Goal: Transaction & Acquisition: Book appointment/travel/reservation

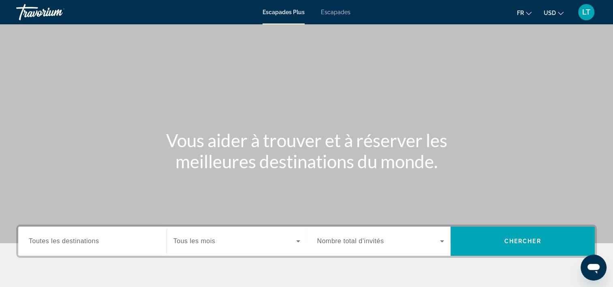
click at [339, 13] on span "Escapades" at bounding box center [336, 12] width 30 height 6
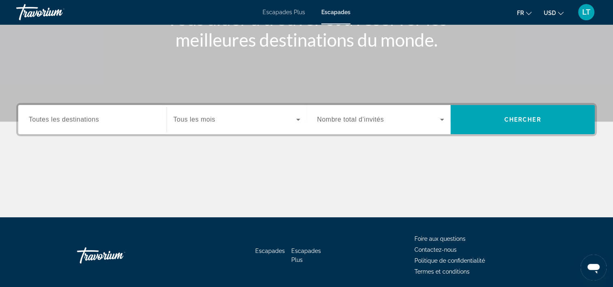
click at [141, 123] on input "Destination Toutes les destinations" at bounding box center [92, 120] width 127 height 10
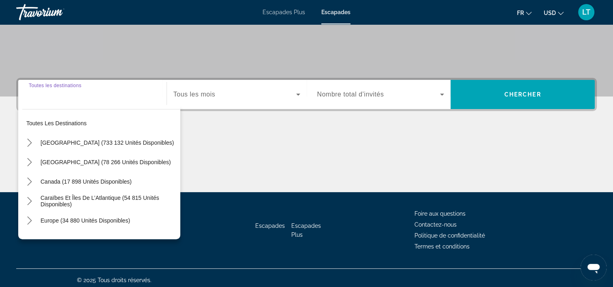
scroll to position [151, 0]
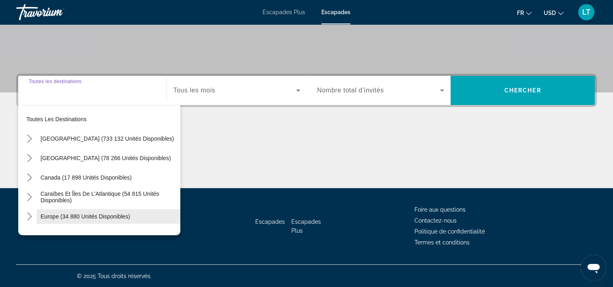
click at [104, 216] on span "Europe (34 880 unités disponibles)" at bounding box center [86, 216] width 90 height 6
type input "**********"
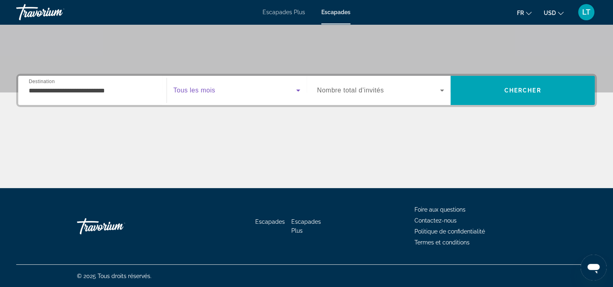
click at [297, 90] on icon "Widget de recherche" at bounding box center [298, 91] width 4 height 2
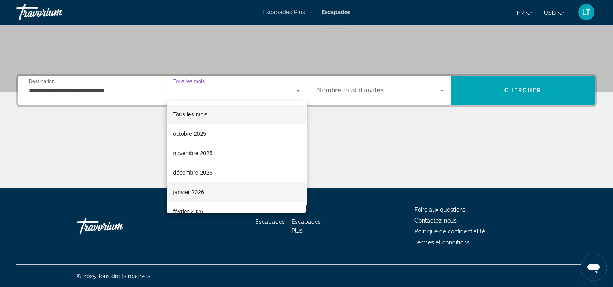
click at [229, 188] on mat-option "janvier 2026" at bounding box center [237, 191] width 140 height 19
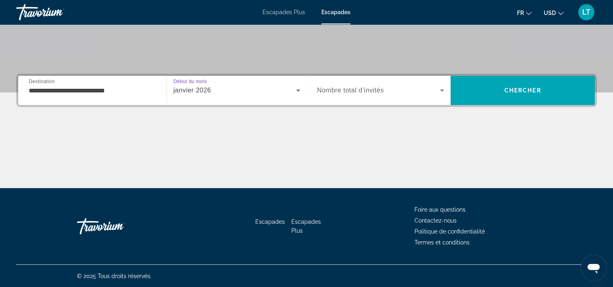
click at [442, 90] on icon "Widget de recherche" at bounding box center [442, 91] width 4 height 2
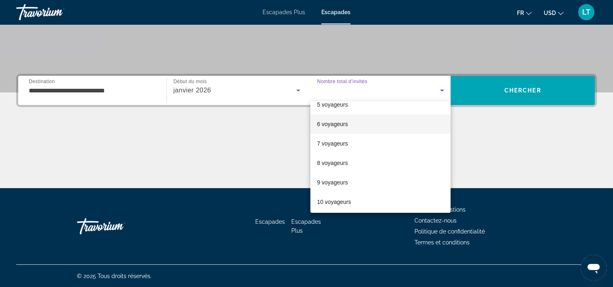
scroll to position [89, 0]
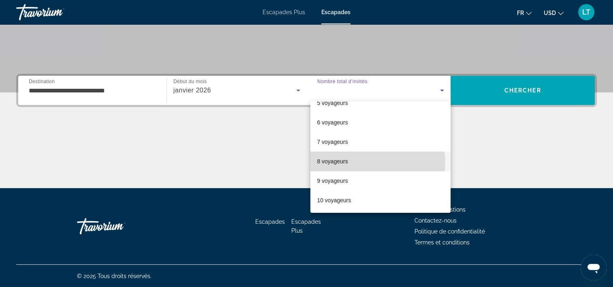
click at [373, 162] on mat-option "8 voyageurs" at bounding box center [380, 161] width 140 height 19
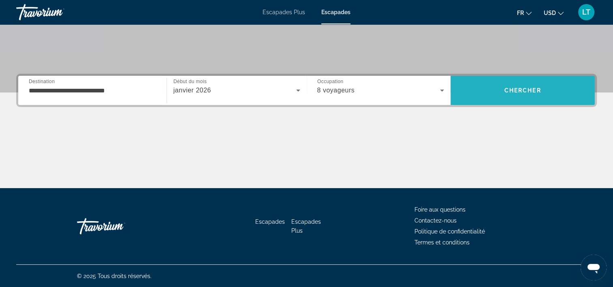
click at [489, 91] on span "Rechercher" at bounding box center [523, 90] width 144 height 19
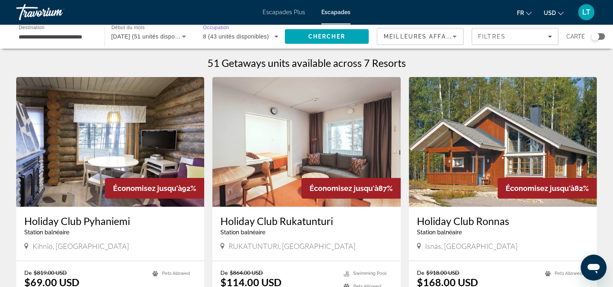
click at [275, 37] on icon "Widget de recherche" at bounding box center [276, 37] width 10 height 10
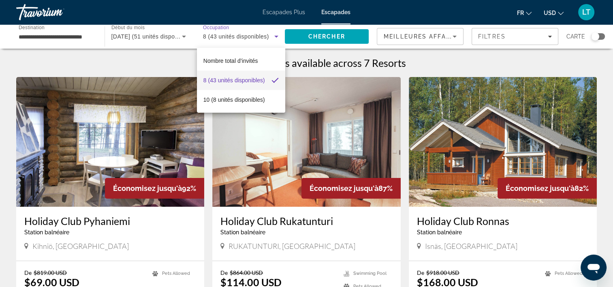
click at [176, 63] on div at bounding box center [306, 143] width 613 height 287
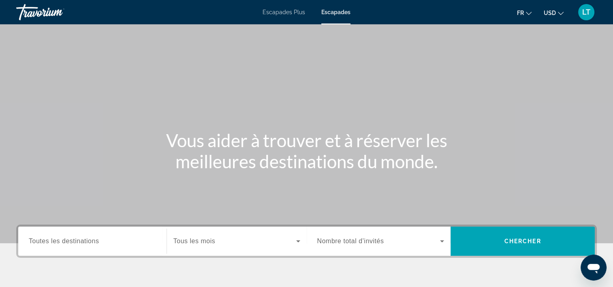
click at [145, 241] on input "Destination Toutes les destinations" at bounding box center [92, 242] width 127 height 10
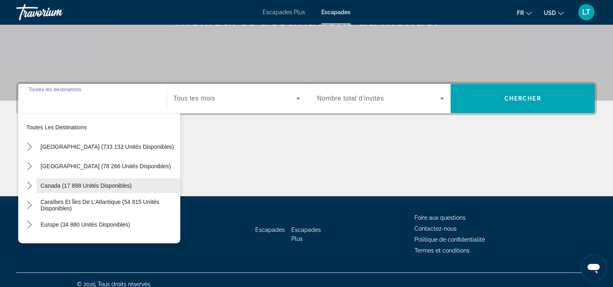
scroll to position [151, 0]
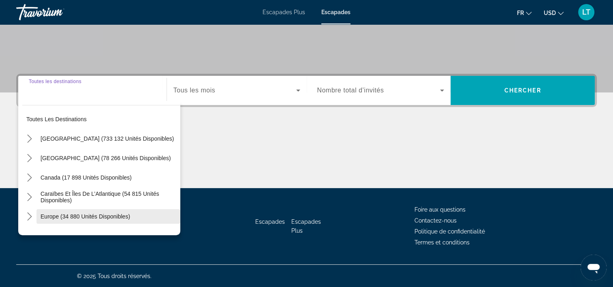
click at [106, 213] on span "Europe (34 880 unités disponibles)" at bounding box center [86, 216] width 90 height 6
type input "**********"
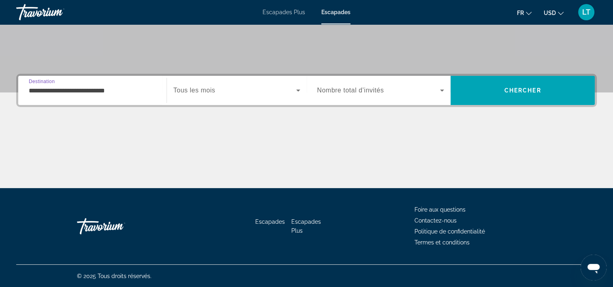
click at [297, 90] on icon "Widget de recherche" at bounding box center [298, 91] width 4 height 2
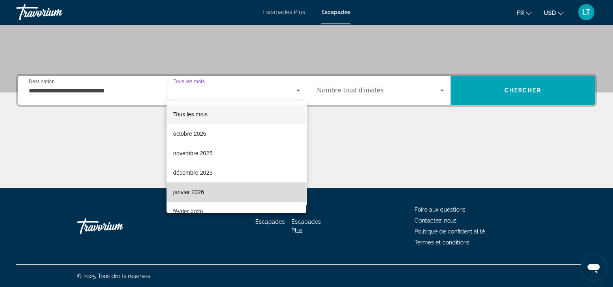
click at [239, 188] on mat-option "janvier 2026" at bounding box center [237, 191] width 140 height 19
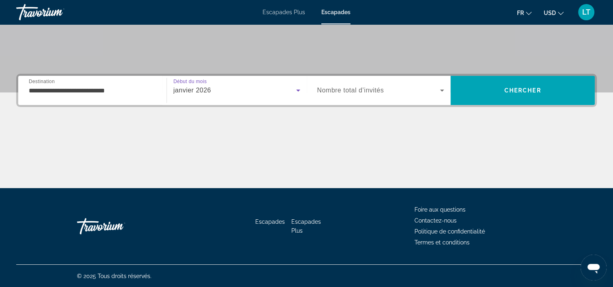
click at [442, 90] on icon "Widget de recherche" at bounding box center [442, 91] width 4 height 2
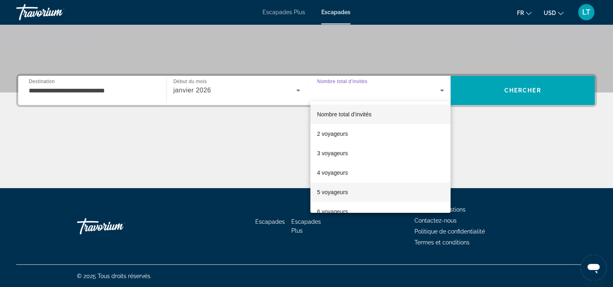
scroll to position [41, 0]
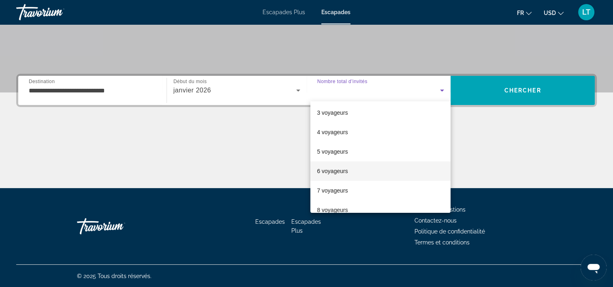
click at [388, 173] on mat-option "6 voyageurs" at bounding box center [380, 170] width 140 height 19
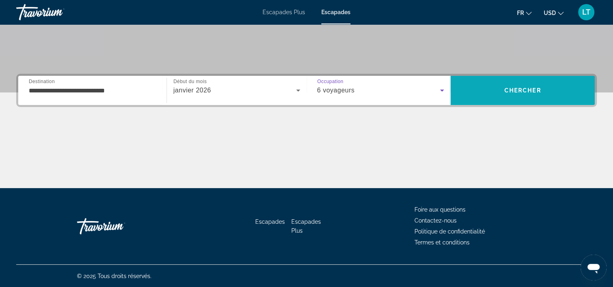
click at [476, 96] on span "Rechercher" at bounding box center [523, 90] width 144 height 19
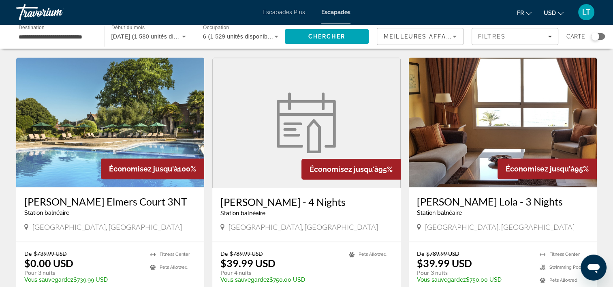
scroll to position [567, 0]
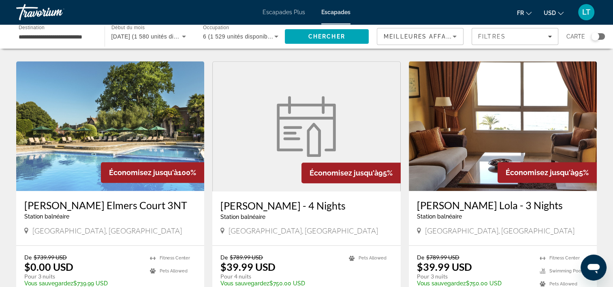
click at [527, 163] on img "Contenu principal" at bounding box center [503, 126] width 188 height 130
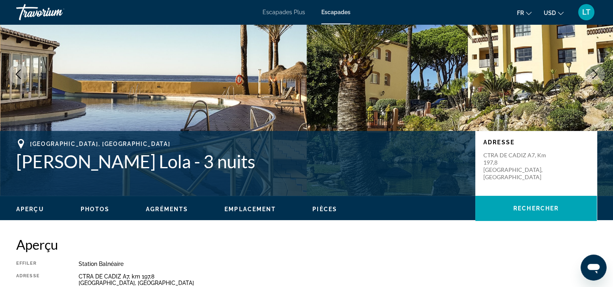
scroll to position [81, 0]
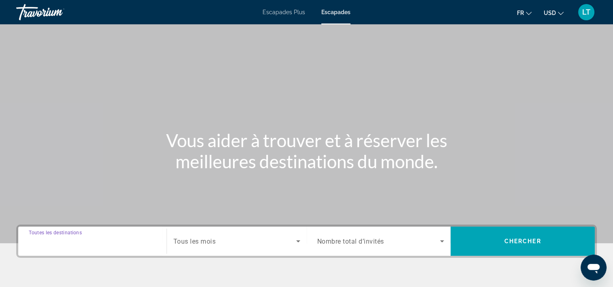
click at [123, 243] on input "Destination Toutes les destinations" at bounding box center [92, 242] width 127 height 10
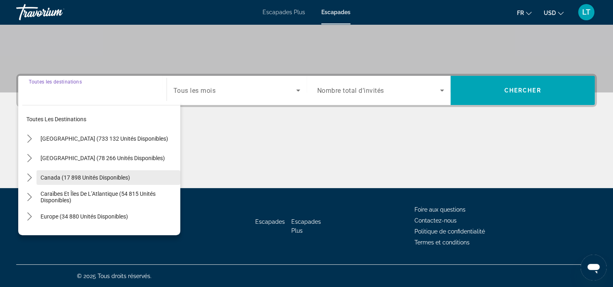
scroll to position [151, 0]
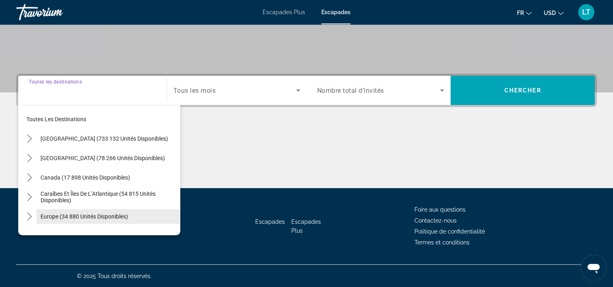
click at [104, 214] on span "Europe (34 880 unités disponibles)" at bounding box center [85, 216] width 88 height 6
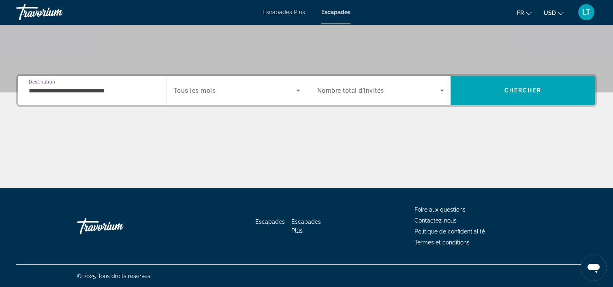
click at [133, 89] on input "**********" at bounding box center [92, 91] width 127 height 10
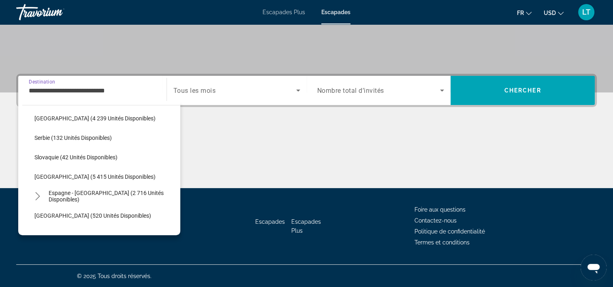
scroll to position [372, 0]
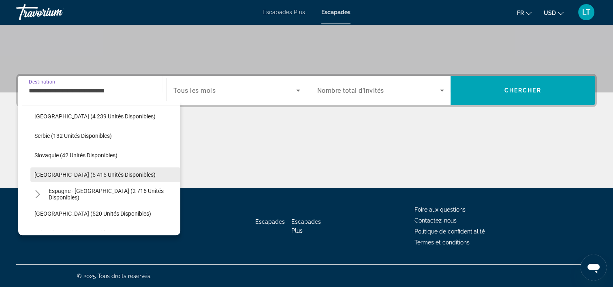
click at [107, 171] on span "[GEOGRAPHIC_DATA] (5 415 unités disponibles)" at bounding box center [94, 174] width 121 height 6
type input "**********"
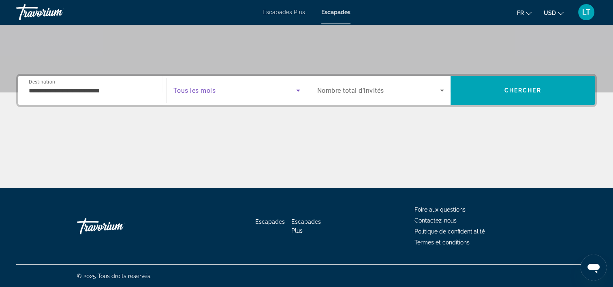
click at [296, 90] on icon "Widget de recherche" at bounding box center [298, 90] width 10 height 10
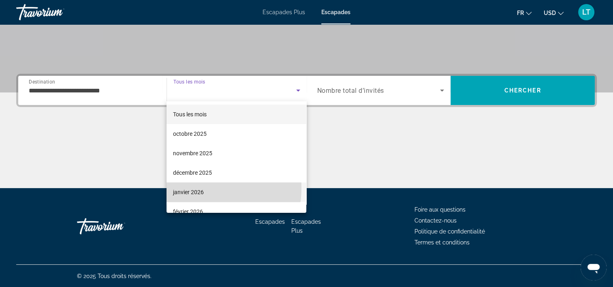
click at [203, 186] on mat-option "janvier 2026" at bounding box center [237, 191] width 140 height 19
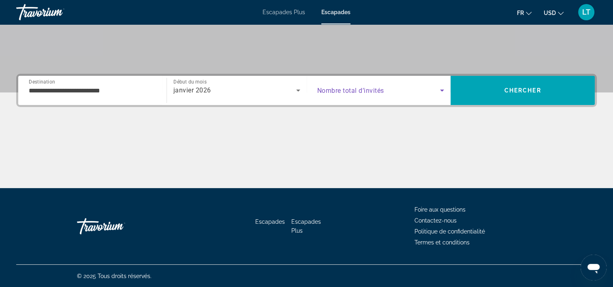
click at [441, 90] on icon "Widget de recherche" at bounding box center [442, 91] width 4 height 2
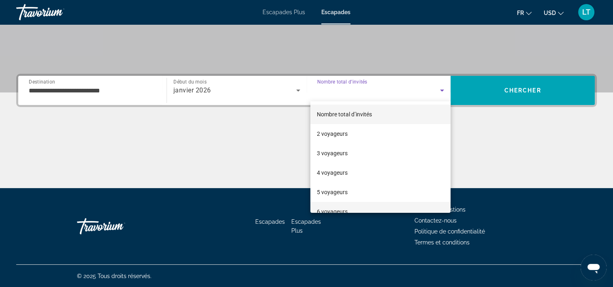
click at [396, 209] on mat-option "6 voyageurs" at bounding box center [380, 211] width 140 height 19
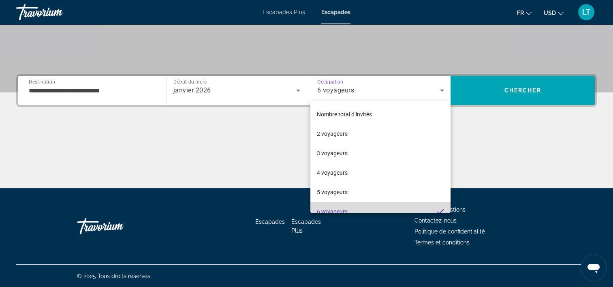
scroll to position [8, 0]
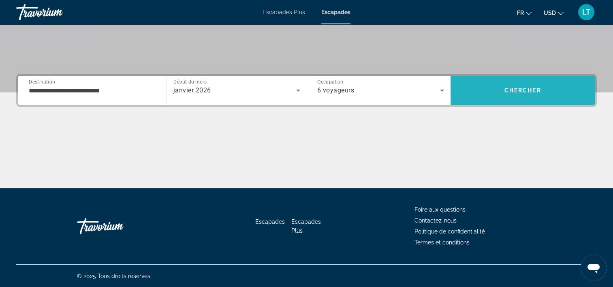
click at [498, 94] on span "Rechercher" at bounding box center [523, 90] width 144 height 19
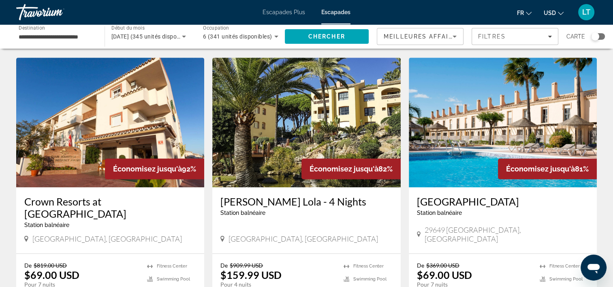
scroll to position [567, 0]
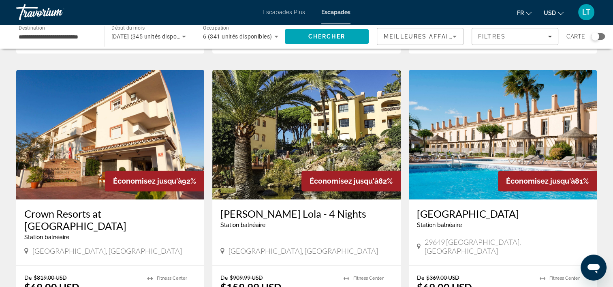
click at [502, 135] on img "Contenu principal" at bounding box center [503, 135] width 188 height 130
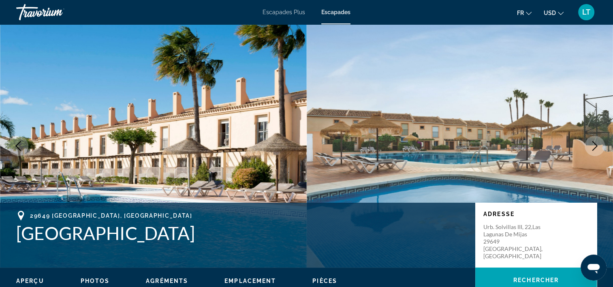
click at [594, 146] on icon "Image suivante" at bounding box center [595, 146] width 10 height 10
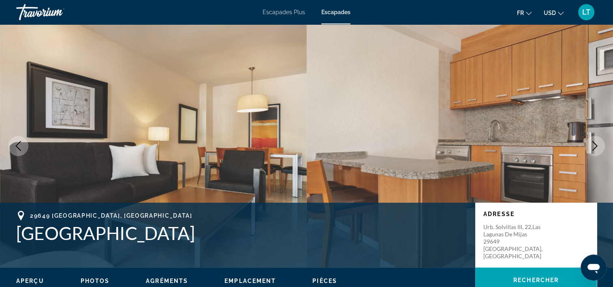
click at [594, 146] on icon "Image suivante" at bounding box center [595, 146] width 10 height 10
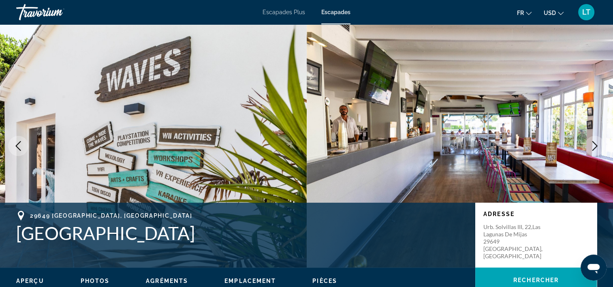
click at [594, 146] on icon "Image suivante" at bounding box center [595, 146] width 10 height 10
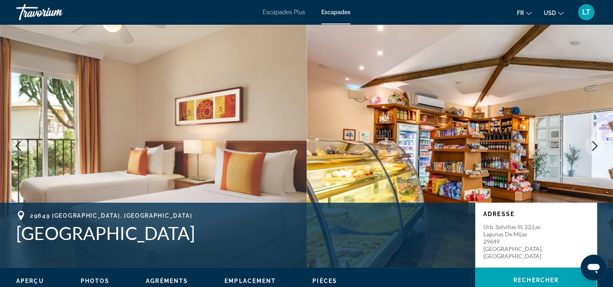
click at [594, 146] on icon "Image suivante" at bounding box center [595, 146] width 10 height 10
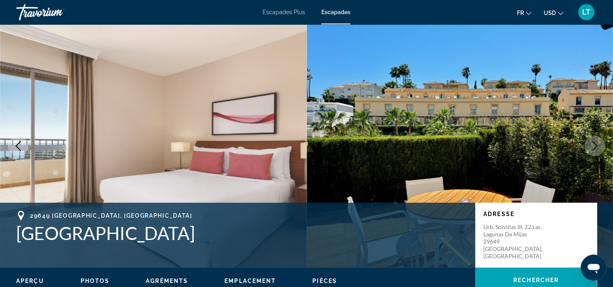
click at [594, 146] on icon "Image suivante" at bounding box center [595, 146] width 10 height 10
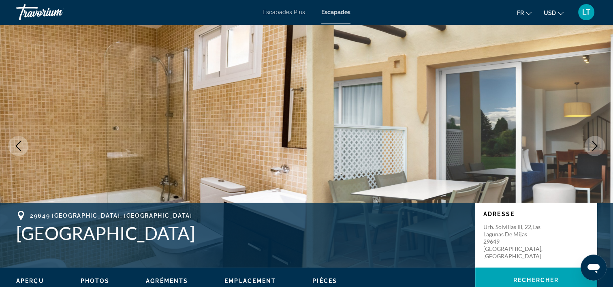
click at [594, 146] on icon "Image suivante" at bounding box center [595, 146] width 10 height 10
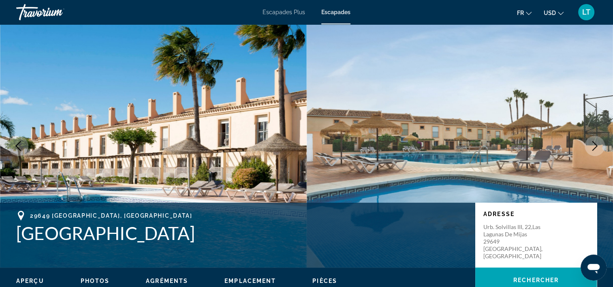
click at [594, 146] on icon "Image suivante" at bounding box center [595, 146] width 10 height 10
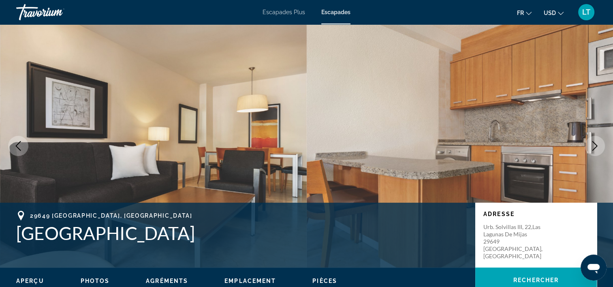
click at [594, 146] on icon "Image suivante" at bounding box center [595, 146] width 10 height 10
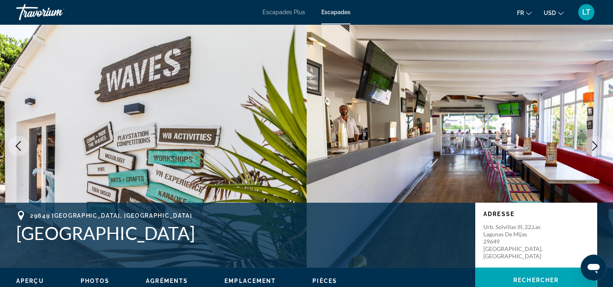
click at [594, 146] on icon "Image suivante" at bounding box center [595, 146] width 10 height 10
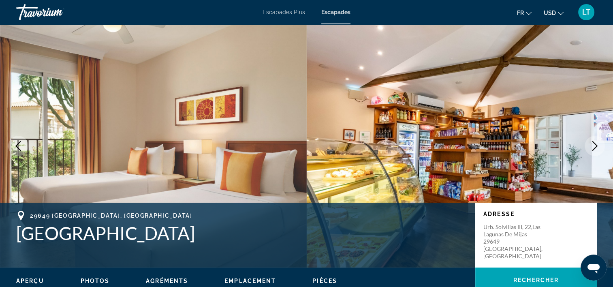
click at [594, 146] on icon "Image suivante" at bounding box center [595, 146] width 10 height 10
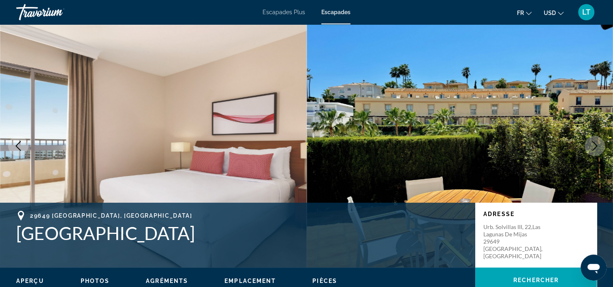
click at [594, 146] on icon "Image suivante" at bounding box center [595, 146] width 10 height 10
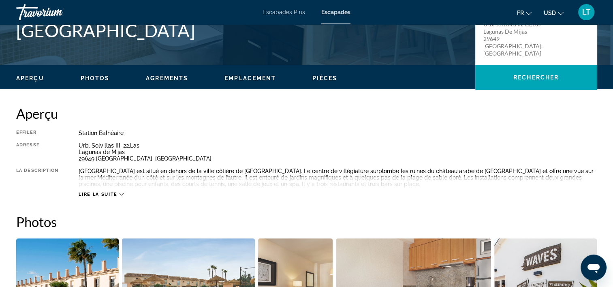
scroll to position [243, 0]
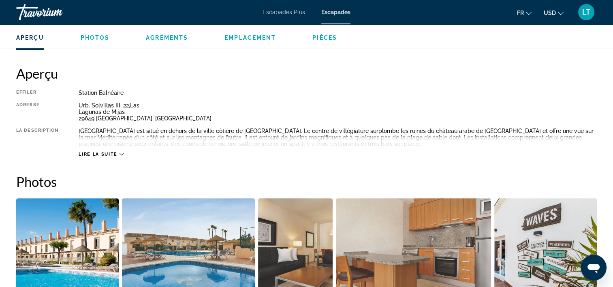
click at [120, 156] on icon "Contenu principal" at bounding box center [122, 154] width 4 height 4
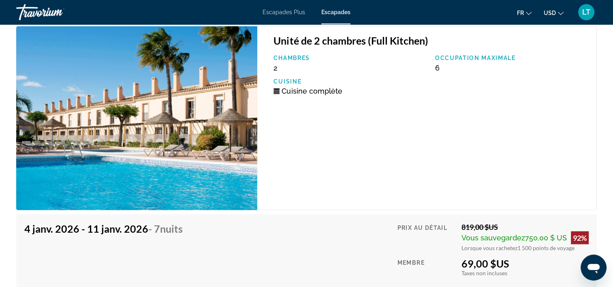
scroll to position [1296, 0]
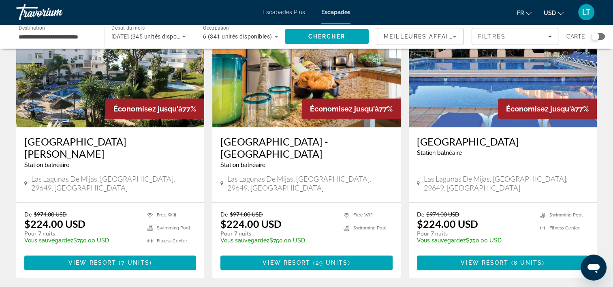
scroll to position [932, 0]
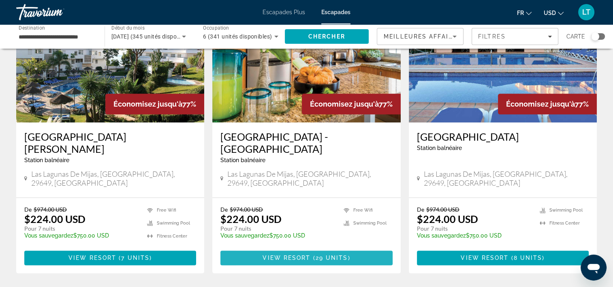
click at [263, 248] on span "Contenu principal" at bounding box center [306, 257] width 172 height 19
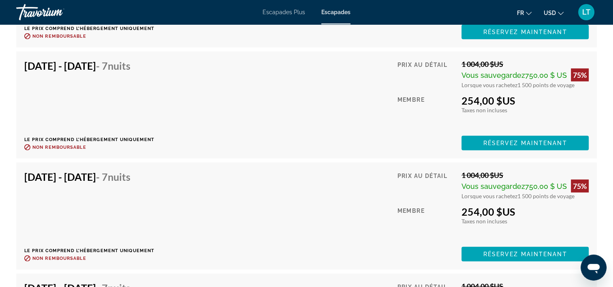
scroll to position [2269, 0]
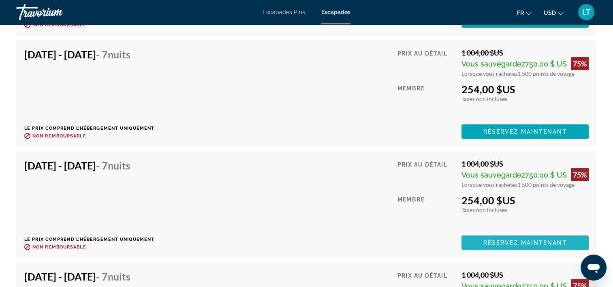
click at [474, 240] on span "Contenu principal" at bounding box center [524, 242] width 127 height 19
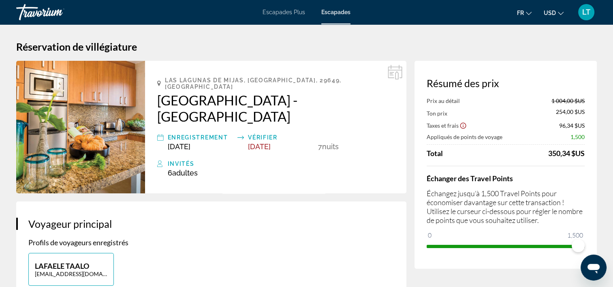
click at [275, 13] on span "Escapades Plus" at bounding box center [284, 12] width 43 height 6
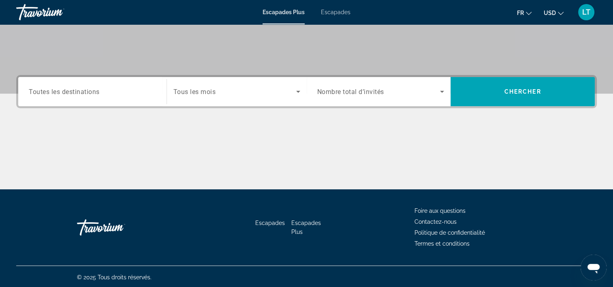
scroll to position [151, 0]
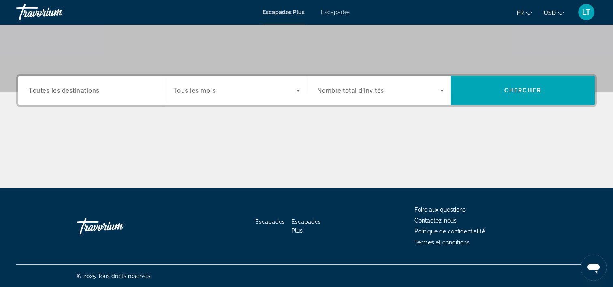
click at [128, 90] on input "Destination Toutes les destinations" at bounding box center [92, 91] width 127 height 10
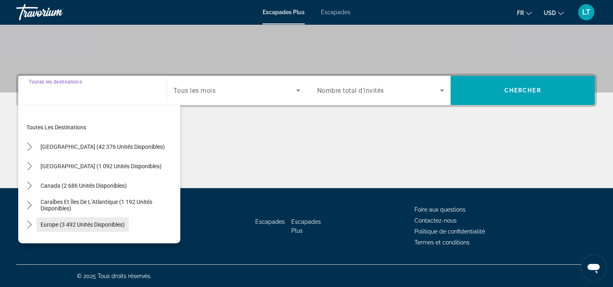
click at [99, 222] on span "Europe (3 492 unités disponibles)" at bounding box center [83, 224] width 84 height 6
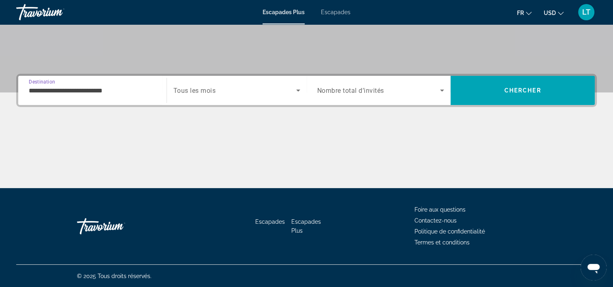
click at [147, 92] on input "**********" at bounding box center [92, 91] width 127 height 10
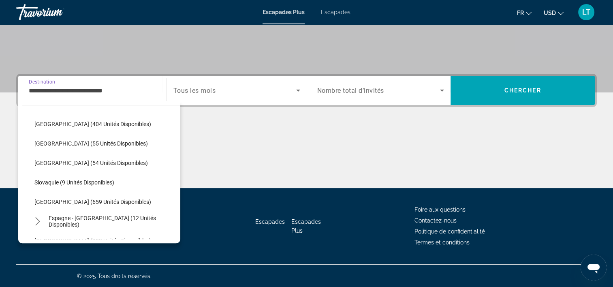
scroll to position [332, 0]
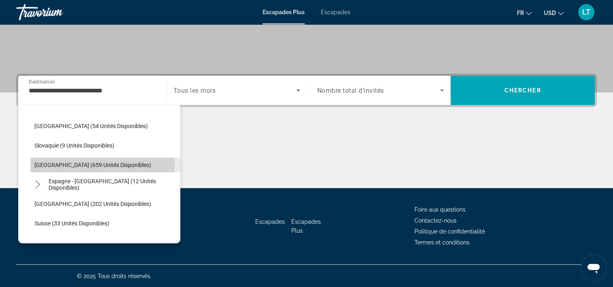
click at [88, 162] on span "[GEOGRAPHIC_DATA] (659 unités disponibles)" at bounding box center [92, 165] width 117 height 6
type input "**********"
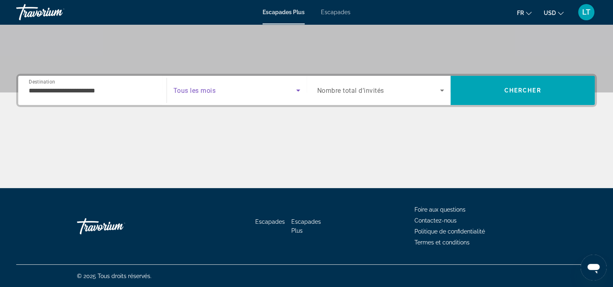
click at [298, 89] on icon "Widget de recherche" at bounding box center [298, 90] width 10 height 10
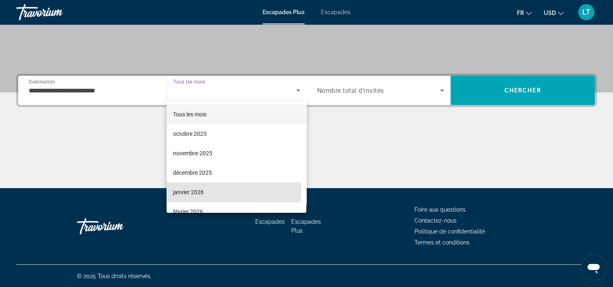
click at [232, 189] on mat-option "janvier 2026" at bounding box center [237, 191] width 140 height 19
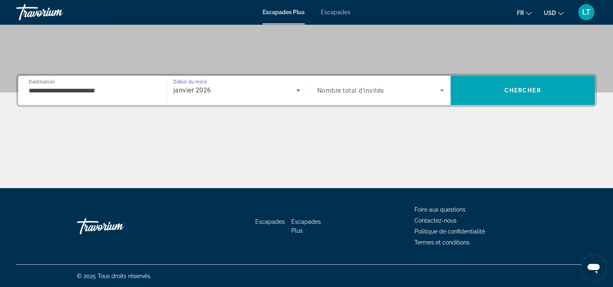
click at [442, 90] on icon "Widget de recherche" at bounding box center [442, 91] width 4 height 2
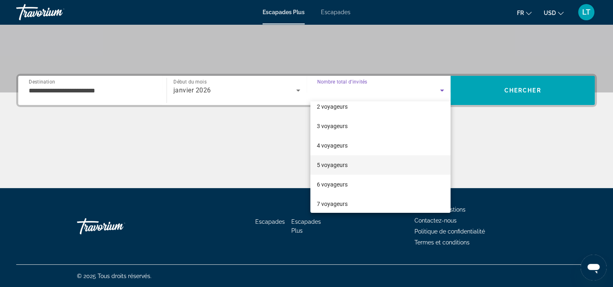
scroll to position [41, 0]
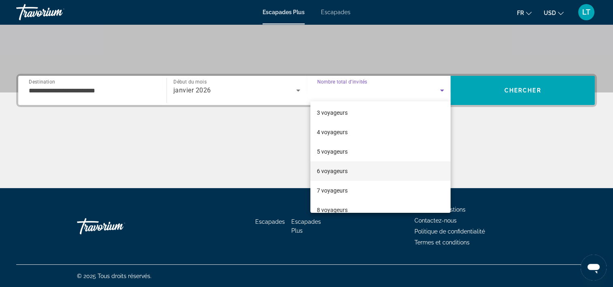
click at [354, 171] on mat-option "6 voyageurs" at bounding box center [380, 170] width 140 height 19
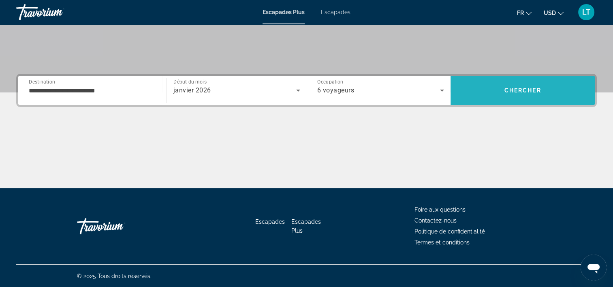
click at [491, 94] on span "Rechercher" at bounding box center [523, 90] width 144 height 19
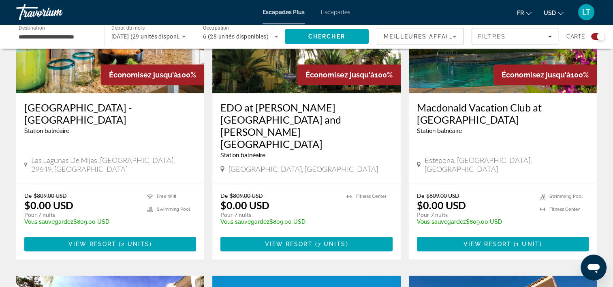
scroll to position [284, 0]
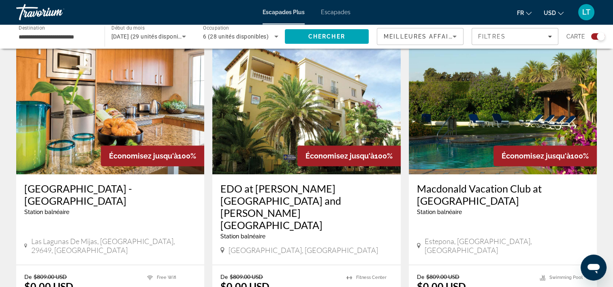
click at [128, 104] on img "Contenu principal" at bounding box center [110, 110] width 188 height 130
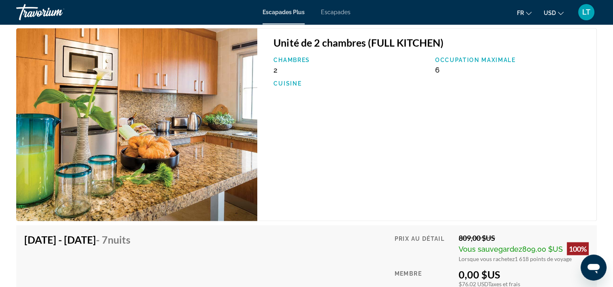
scroll to position [1499, 0]
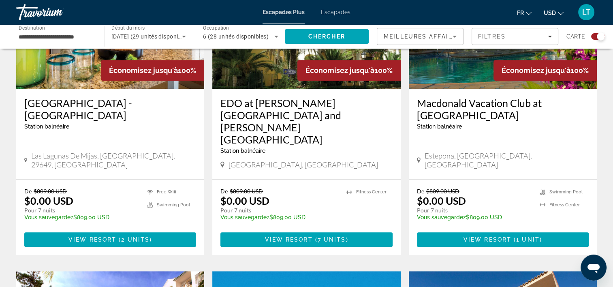
scroll to position [405, 0]
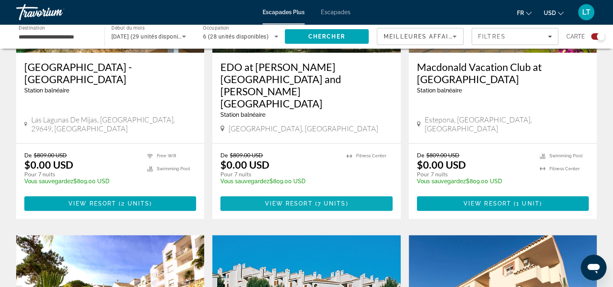
click at [331, 200] on span "7 units" at bounding box center [332, 203] width 28 height 6
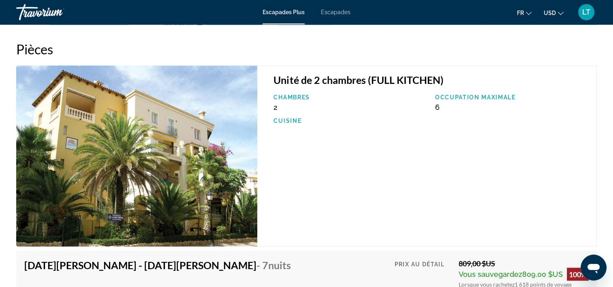
scroll to position [1296, 0]
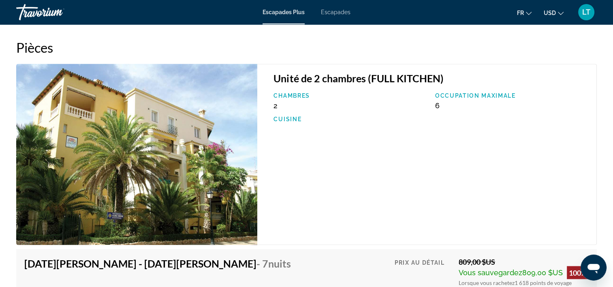
click at [215, 142] on img "Contenu principal" at bounding box center [136, 154] width 241 height 181
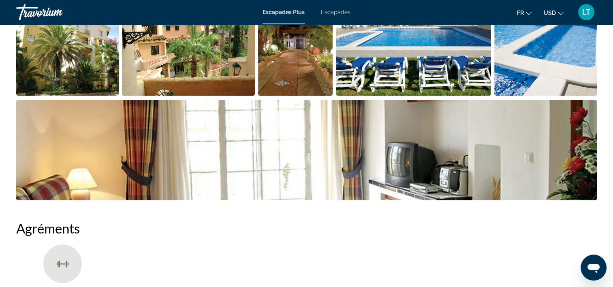
scroll to position [324, 0]
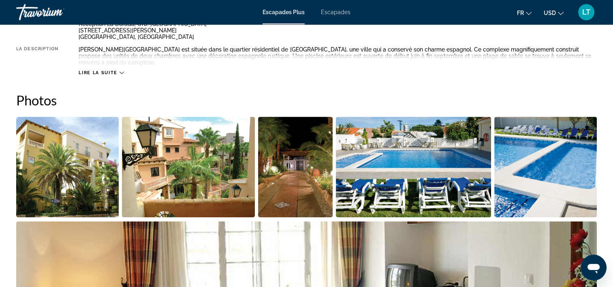
click at [97, 145] on img "Ouvrir le curseur d’image en plein écran" at bounding box center [67, 167] width 102 height 100
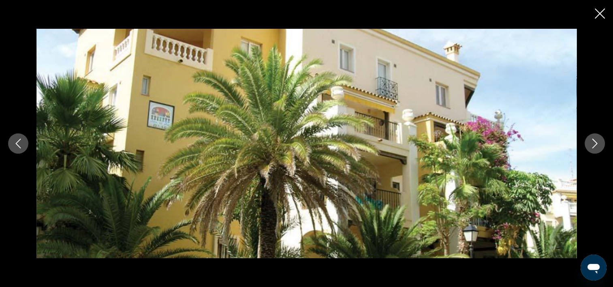
click at [594, 141] on icon "Image suivante" at bounding box center [595, 144] width 10 height 10
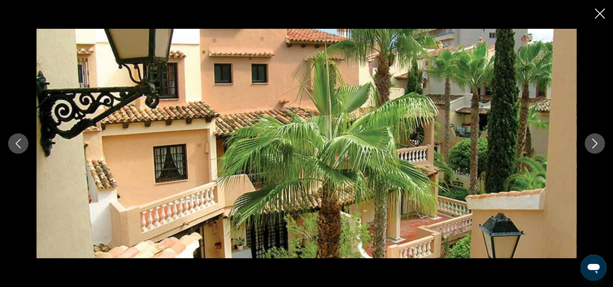
click at [594, 141] on icon "Image suivante" at bounding box center [595, 144] width 10 height 10
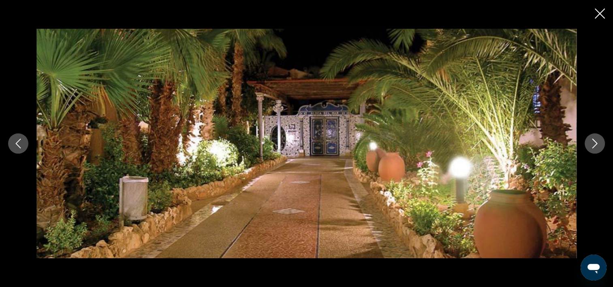
click at [594, 142] on icon "Image suivante" at bounding box center [595, 144] width 10 height 10
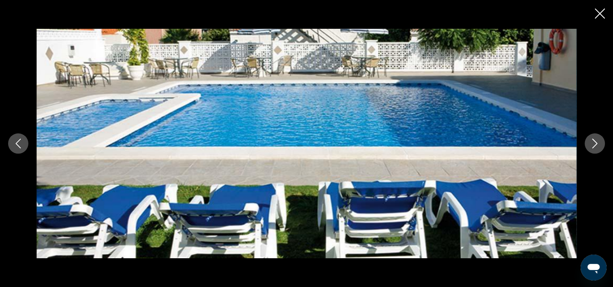
click at [594, 142] on icon "Image suivante" at bounding box center [595, 144] width 10 height 10
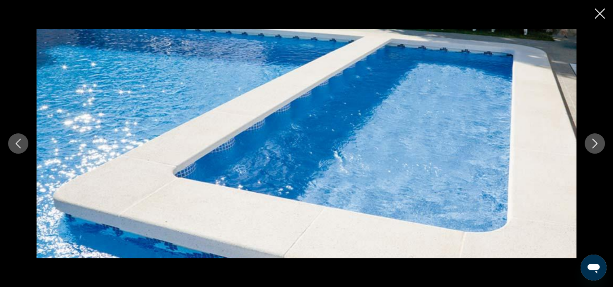
click at [594, 142] on icon "Image suivante" at bounding box center [595, 144] width 10 height 10
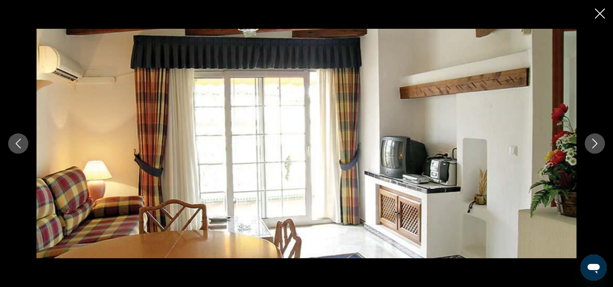
click at [594, 142] on icon "Image suivante" at bounding box center [595, 144] width 10 height 10
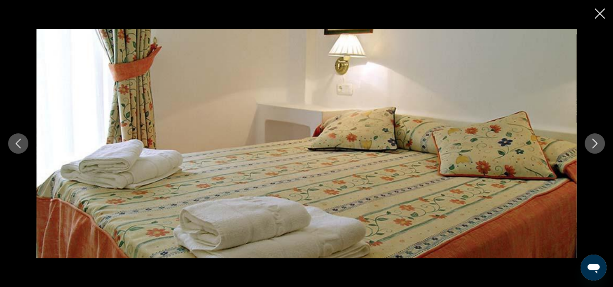
click at [594, 142] on icon "Image suivante" at bounding box center [595, 144] width 10 height 10
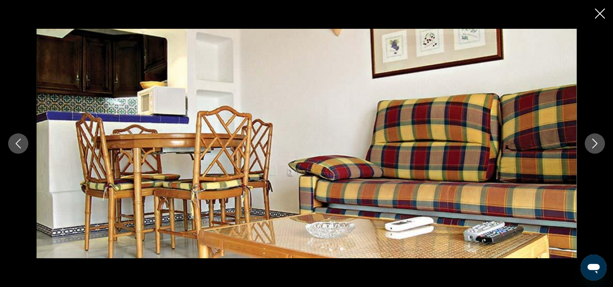
click at [594, 142] on icon "Image suivante" at bounding box center [595, 144] width 10 height 10
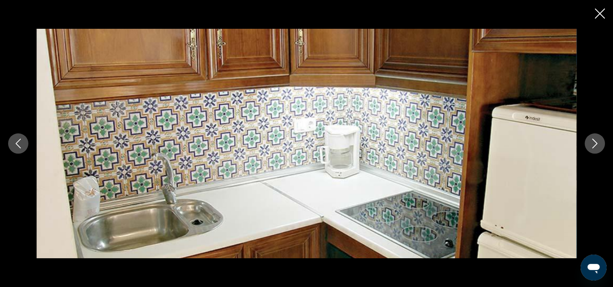
click at [594, 142] on icon "Image suivante" at bounding box center [595, 144] width 10 height 10
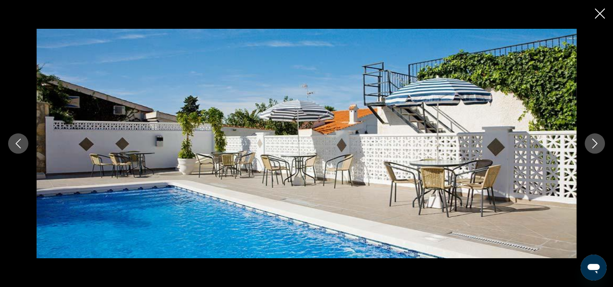
click at [594, 142] on icon "Image suivante" at bounding box center [595, 144] width 10 height 10
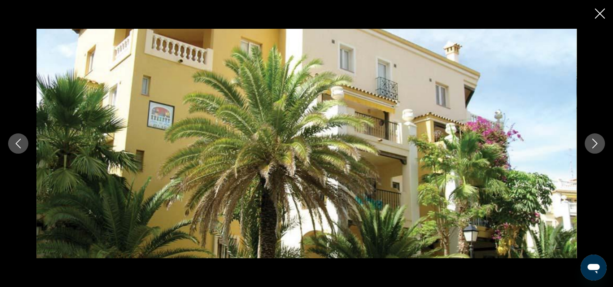
click at [599, 11] on icon "Fermer le diaporama" at bounding box center [600, 14] width 10 height 10
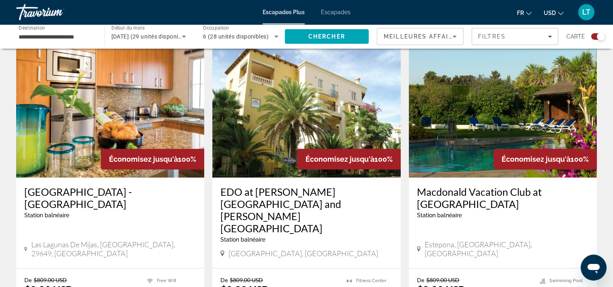
scroll to position [284, 0]
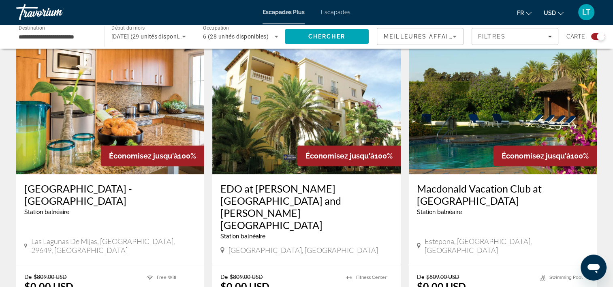
click at [444, 130] on img "Contenu principal" at bounding box center [503, 110] width 188 height 130
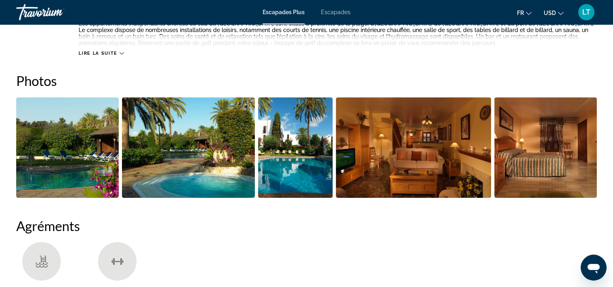
scroll to position [340, 0]
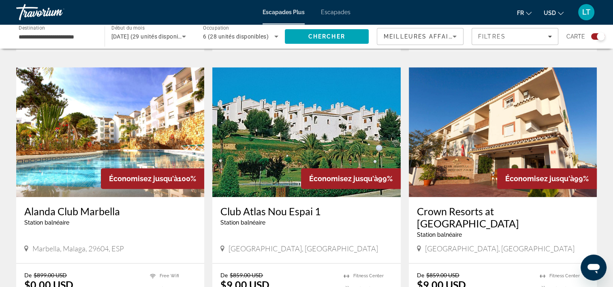
scroll to position [608, 0]
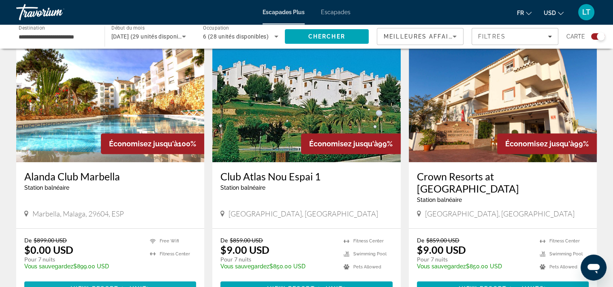
click at [97, 285] on span "View Resort" at bounding box center [95, 288] width 48 height 6
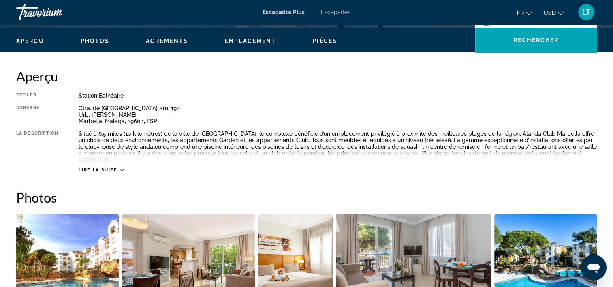
scroll to position [365, 0]
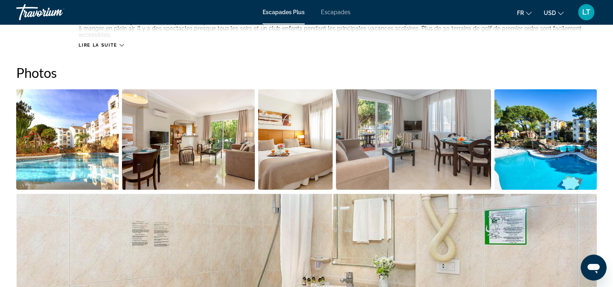
click at [70, 136] on img "Ouvrir le curseur d’image en plein écran" at bounding box center [67, 139] width 102 height 100
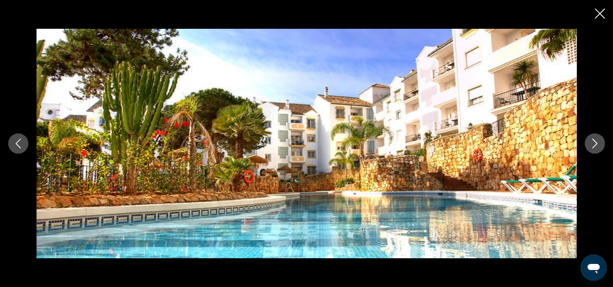
click at [596, 143] on icon "Image suivante" at bounding box center [594, 144] width 5 height 10
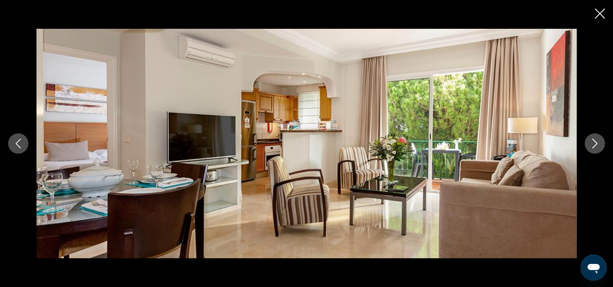
click at [596, 143] on icon "Image suivante" at bounding box center [594, 144] width 5 height 10
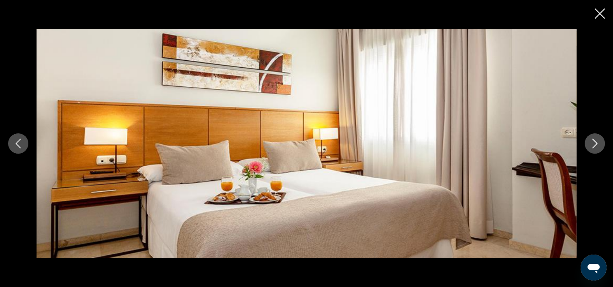
click at [596, 143] on icon "Image suivante" at bounding box center [594, 144] width 5 height 10
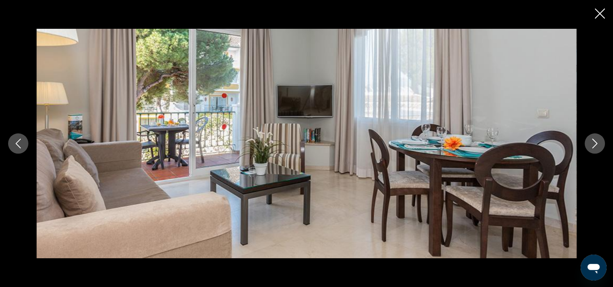
click at [596, 143] on icon "Image suivante" at bounding box center [594, 144] width 5 height 10
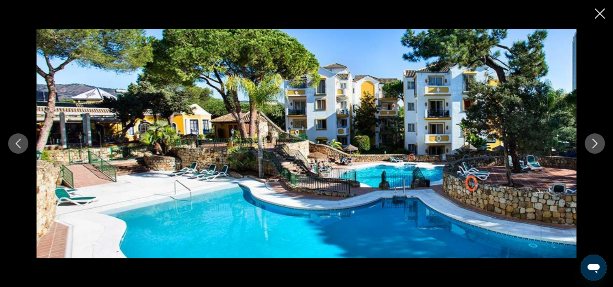
click at [596, 143] on icon "Image suivante" at bounding box center [594, 144] width 5 height 10
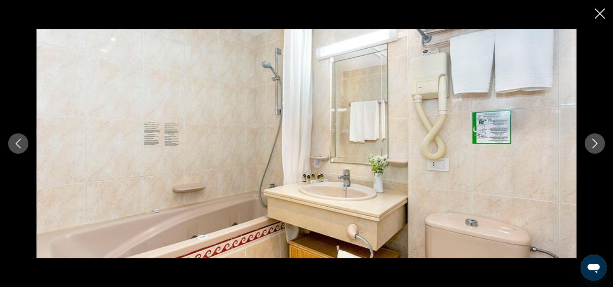
click at [596, 143] on icon "Image suivante" at bounding box center [594, 144] width 5 height 10
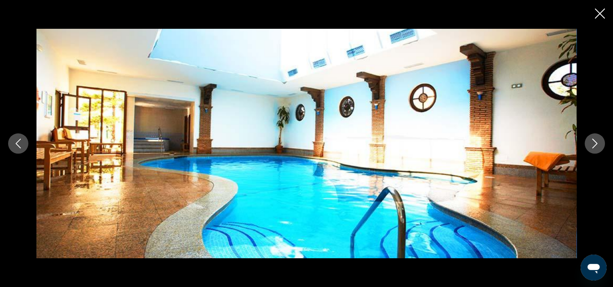
click at [596, 143] on icon "Image suivante" at bounding box center [594, 144] width 5 height 10
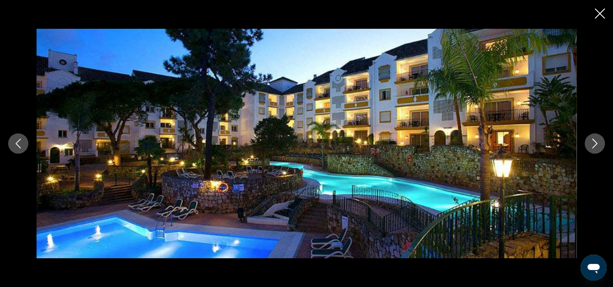
click at [596, 143] on icon "Image suivante" at bounding box center [594, 144] width 5 height 10
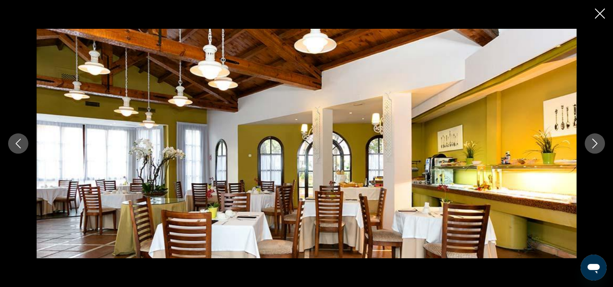
click at [596, 143] on icon "Image suivante" at bounding box center [594, 144] width 5 height 10
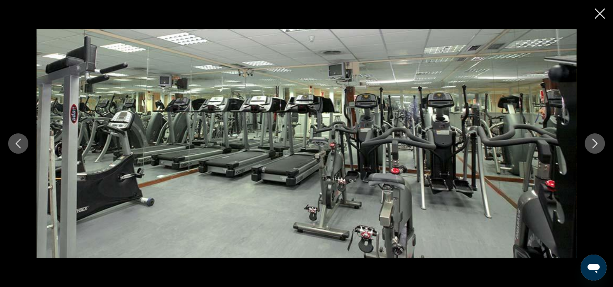
click at [596, 143] on icon "Image suivante" at bounding box center [595, 144] width 10 height 10
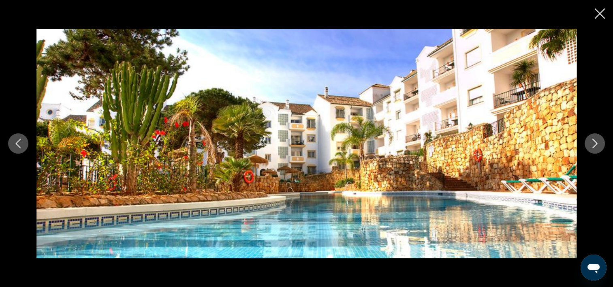
click at [598, 15] on icon "Fermer le diaporama" at bounding box center [600, 14] width 10 height 10
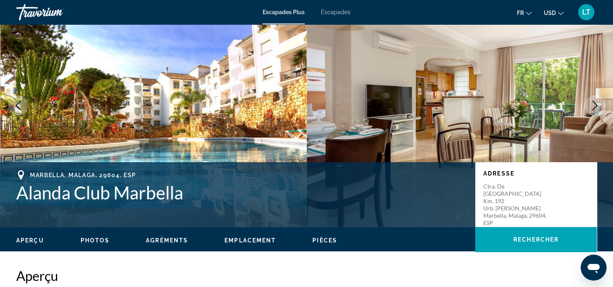
scroll to position [0, 0]
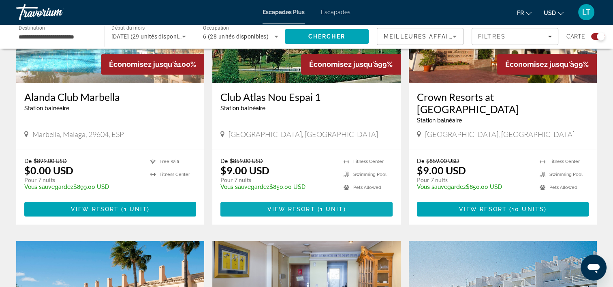
scroll to position [689, 0]
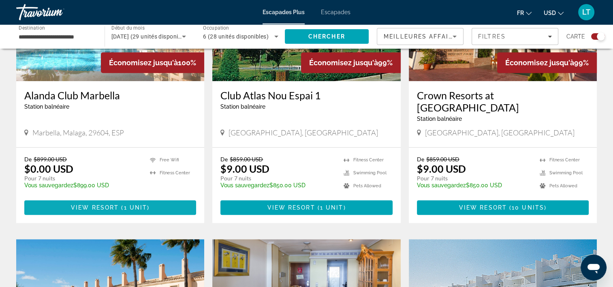
click at [170, 198] on span "Contenu principal" at bounding box center [110, 207] width 172 height 19
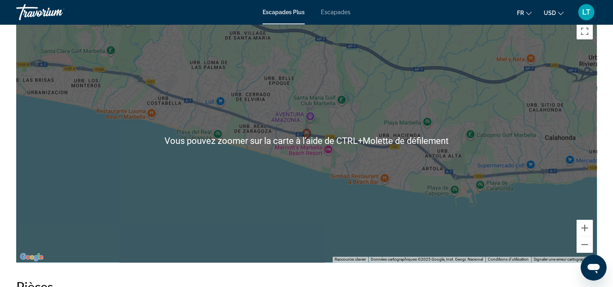
scroll to position [1102, 0]
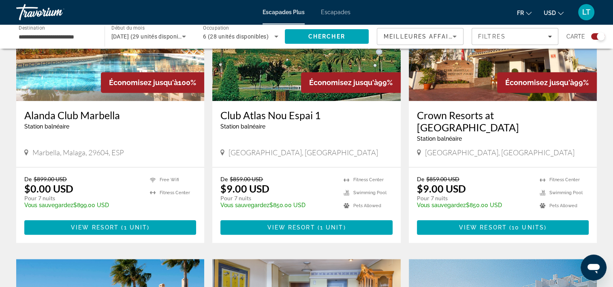
scroll to position [679, 0]
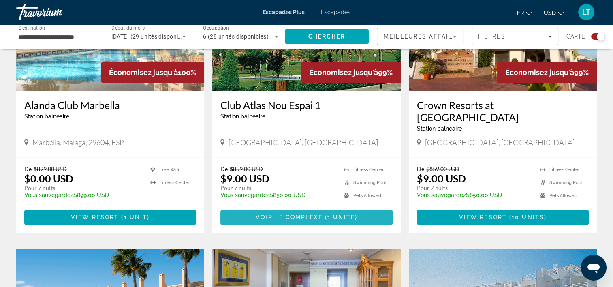
click at [301, 214] on span "Voir le complexe" at bounding box center [289, 217] width 67 height 6
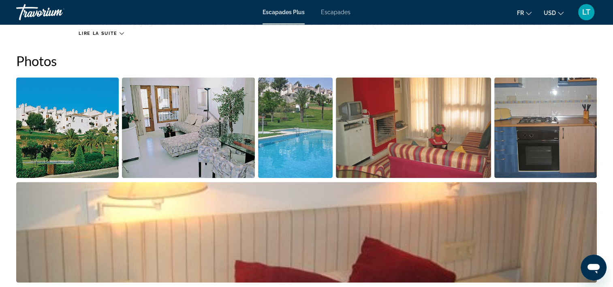
scroll to position [365, 0]
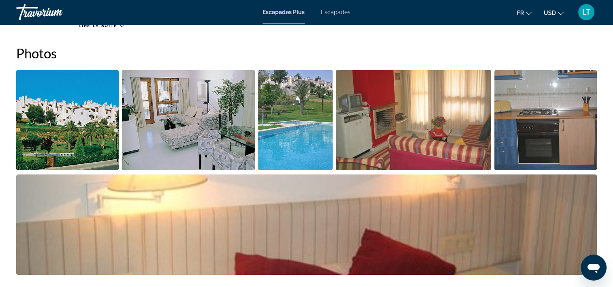
click at [60, 120] on img "Ouvrir le curseur d’image en plein écran" at bounding box center [67, 120] width 102 height 100
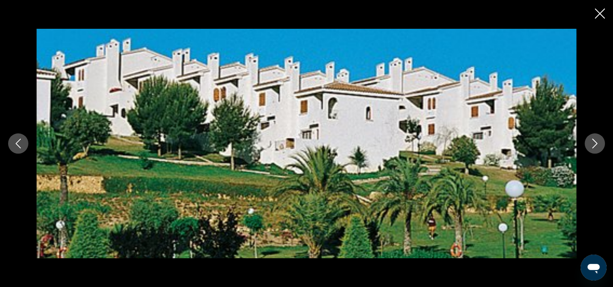
click at [596, 143] on icon "Image suivante" at bounding box center [595, 144] width 10 height 10
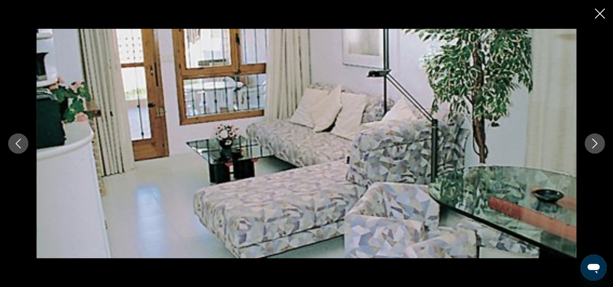
click at [596, 143] on icon "Image suivante" at bounding box center [595, 144] width 10 height 10
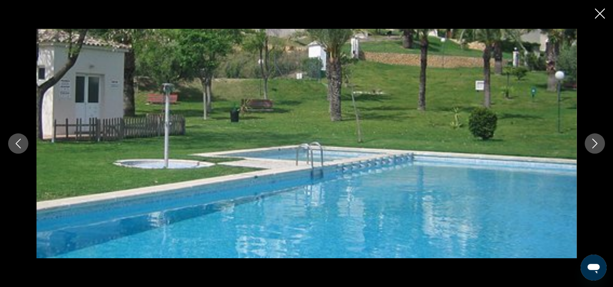
click at [596, 143] on icon "Image suivante" at bounding box center [595, 144] width 10 height 10
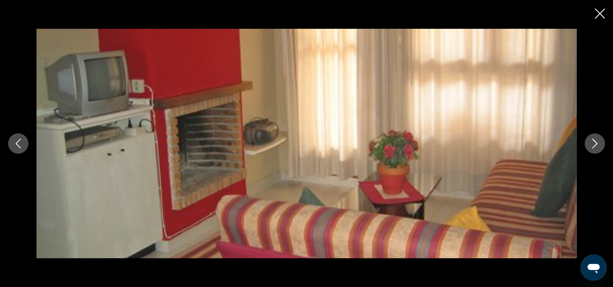
click at [596, 143] on icon "Image suivante" at bounding box center [595, 144] width 10 height 10
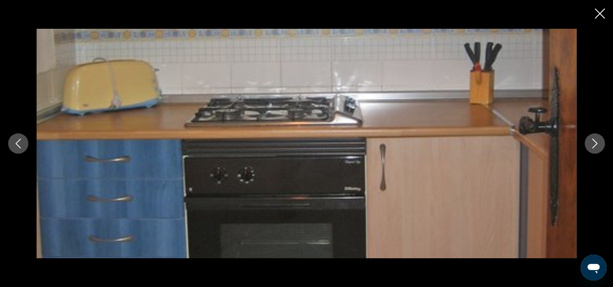
click at [596, 143] on icon "Image suivante" at bounding box center [595, 144] width 10 height 10
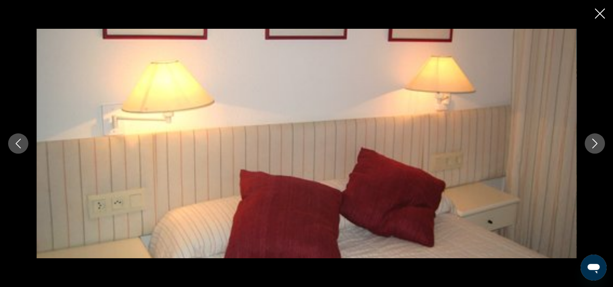
click at [598, 13] on icon "Fermer le diaporama" at bounding box center [600, 14] width 10 height 10
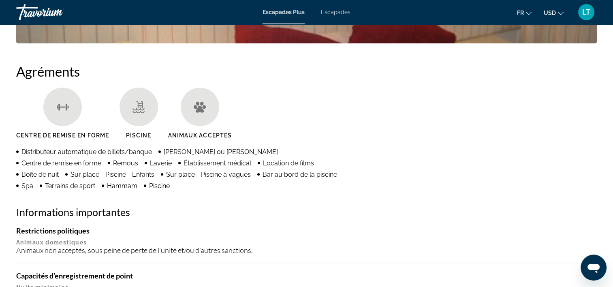
scroll to position [567, 0]
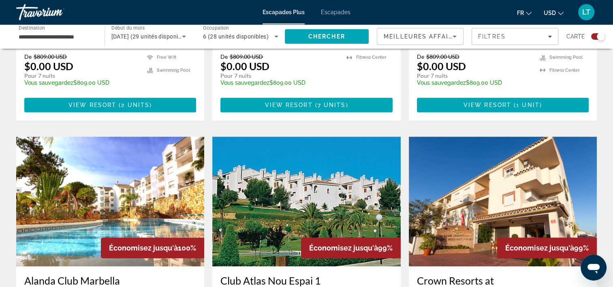
scroll to position [567, 0]
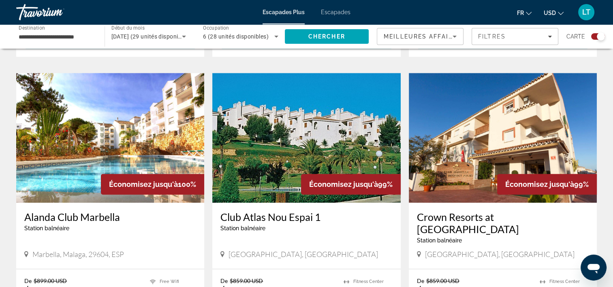
click at [483, 128] on img "Contenu principal" at bounding box center [503, 138] width 188 height 130
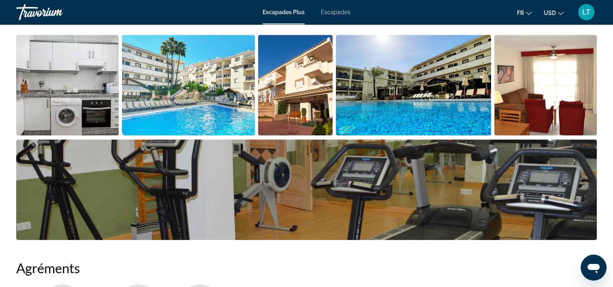
scroll to position [365, 0]
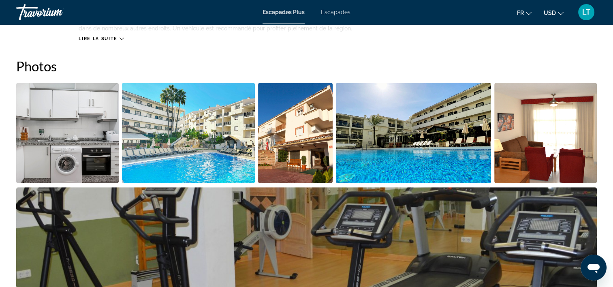
click at [99, 134] on img "Ouvrir le curseur d’image en plein écran" at bounding box center [67, 133] width 102 height 100
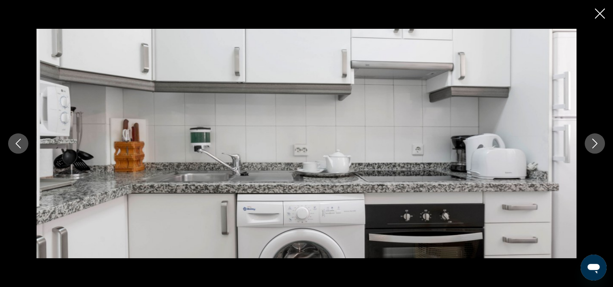
click at [596, 145] on icon "Image suivante" at bounding box center [595, 144] width 10 height 10
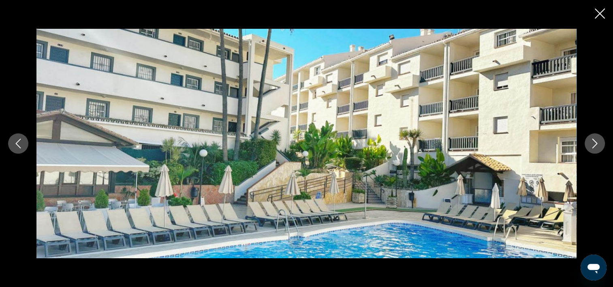
click at [595, 145] on icon "Image suivante" at bounding box center [594, 144] width 5 height 10
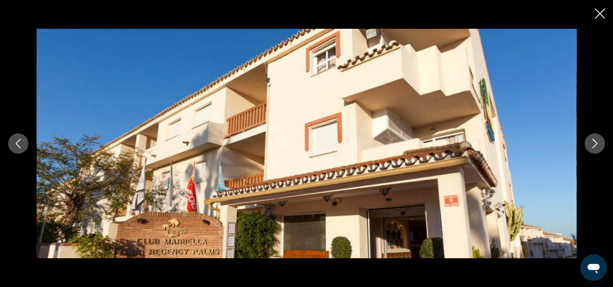
click at [595, 145] on icon "Image suivante" at bounding box center [594, 144] width 5 height 10
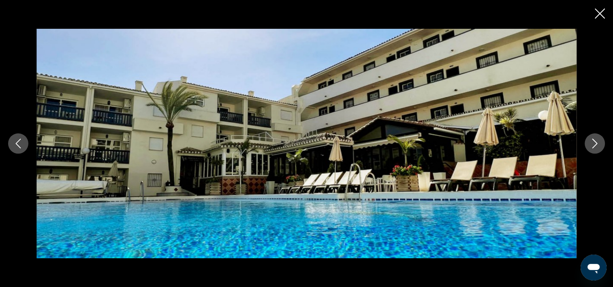
click at [595, 145] on icon "Image suivante" at bounding box center [594, 144] width 5 height 10
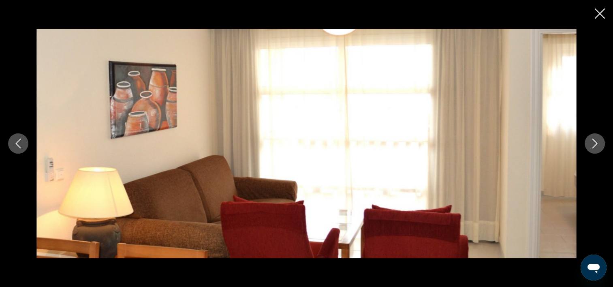
click at [595, 145] on icon "Image suivante" at bounding box center [594, 144] width 5 height 10
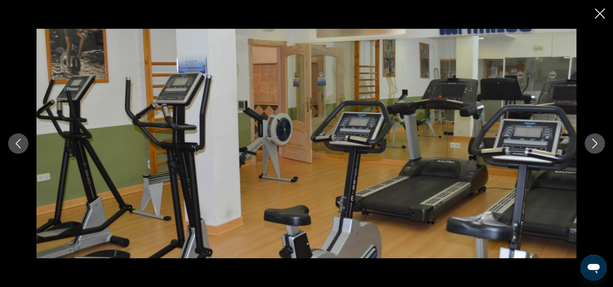
click at [595, 145] on icon "Image suivante" at bounding box center [594, 144] width 5 height 10
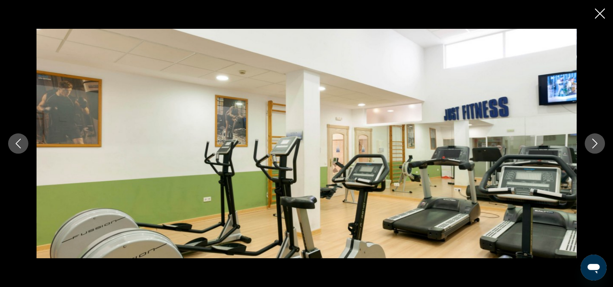
click at [601, 12] on icon "Fermer le diaporama" at bounding box center [600, 14] width 10 height 10
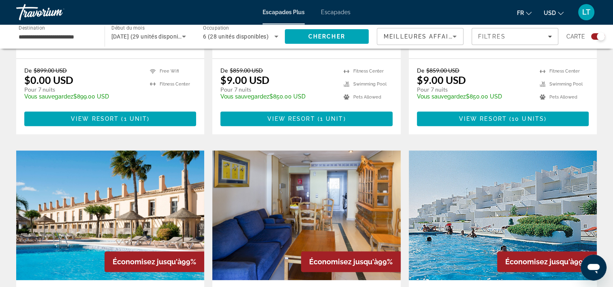
scroll to position [851, 0]
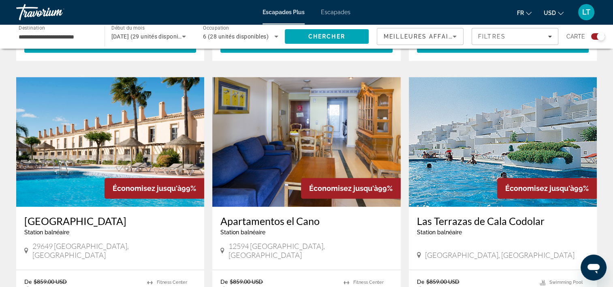
click at [85, 109] on img "Contenu principal" at bounding box center [110, 142] width 188 height 130
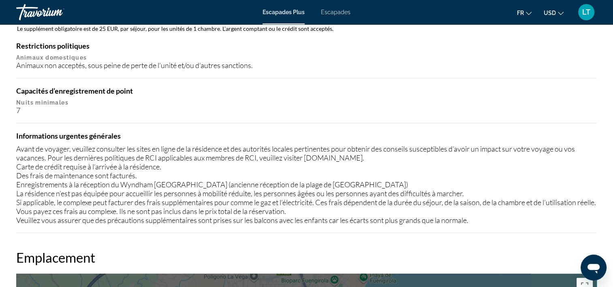
scroll to position [851, 0]
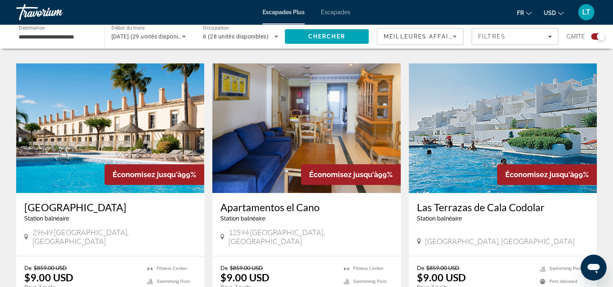
scroll to position [851, 0]
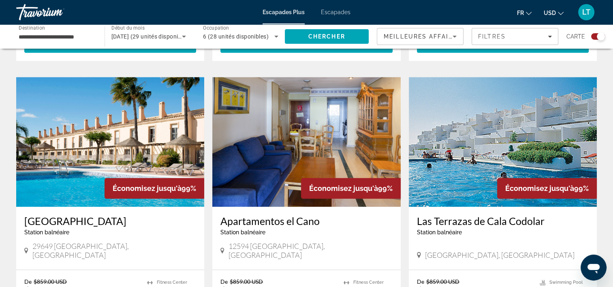
click at [309, 103] on img "Contenu principal" at bounding box center [306, 142] width 188 height 130
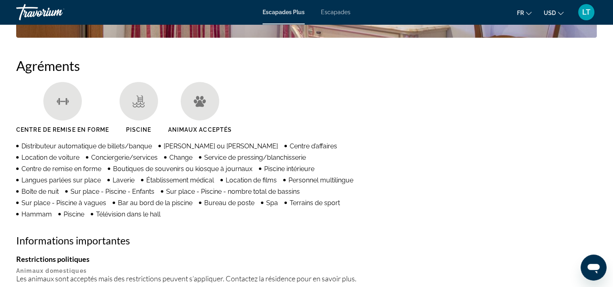
scroll to position [679, 0]
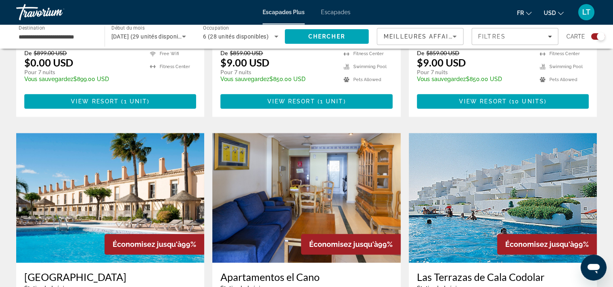
scroll to position [770, 0]
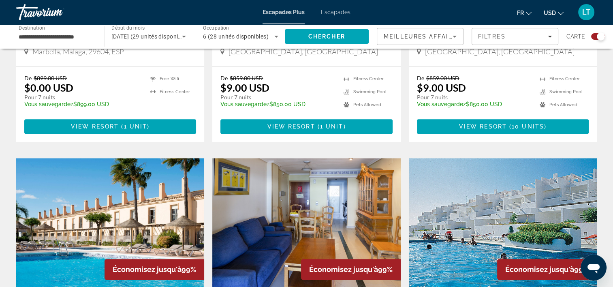
click at [352, 158] on img "Contenu principal" at bounding box center [306, 223] width 188 height 130
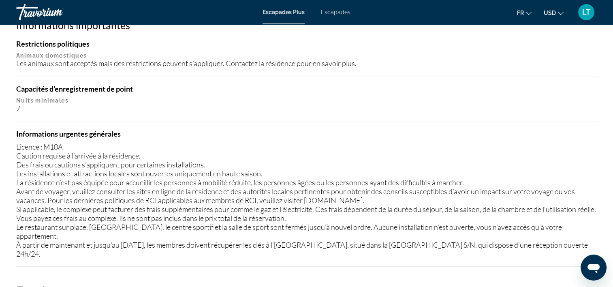
scroll to position [770, 0]
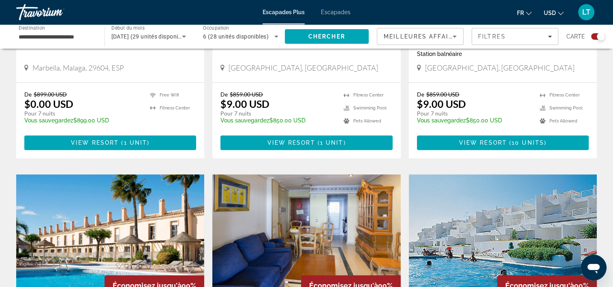
scroll to position [851, 0]
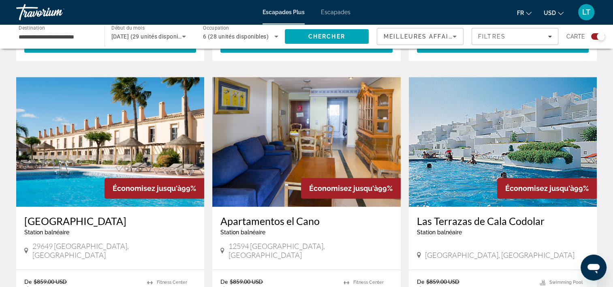
click at [489, 107] on img "Contenu principal" at bounding box center [503, 142] width 188 height 130
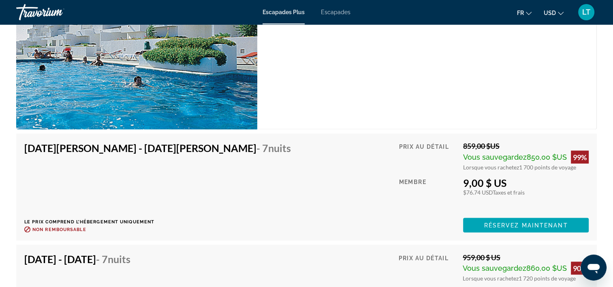
scroll to position [1377, 0]
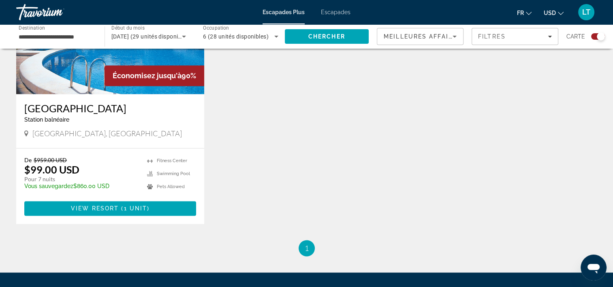
scroll to position [1165, 0]
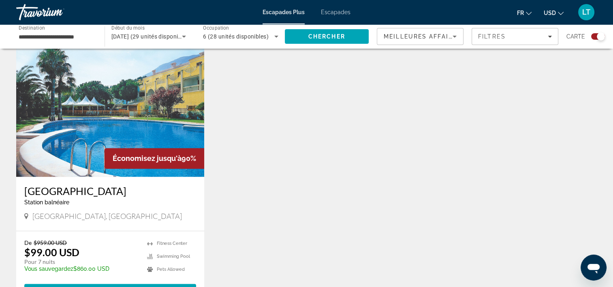
click at [145, 87] on img "Contenu principal" at bounding box center [110, 112] width 188 height 130
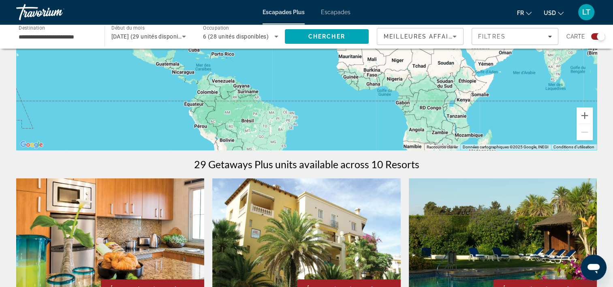
scroll to position [243, 0]
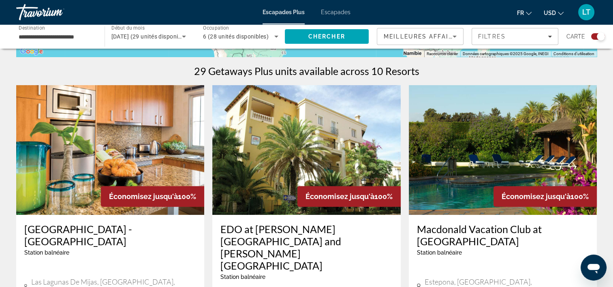
click at [95, 143] on img "Contenu principal" at bounding box center [110, 150] width 188 height 130
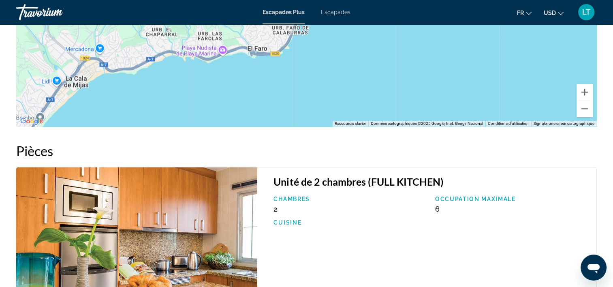
scroll to position [1013, 0]
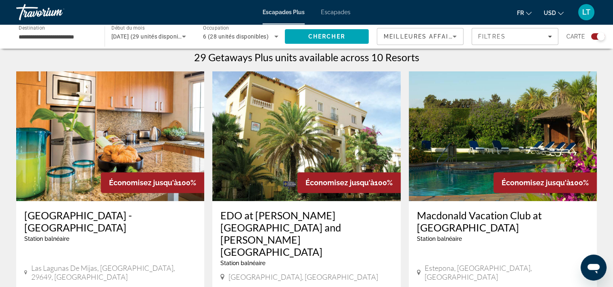
scroll to position [243, 0]
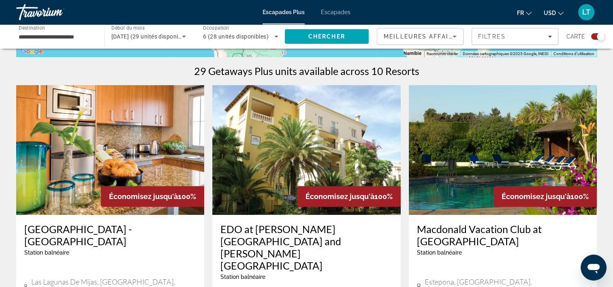
click at [300, 141] on img "Contenu principal" at bounding box center [306, 150] width 188 height 130
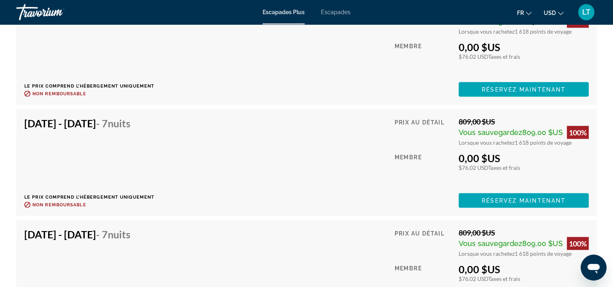
scroll to position [1742, 0]
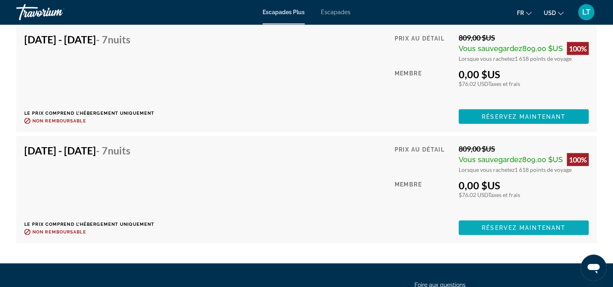
click at [492, 224] on span "Réservez maintenant" at bounding box center [524, 227] width 84 height 6
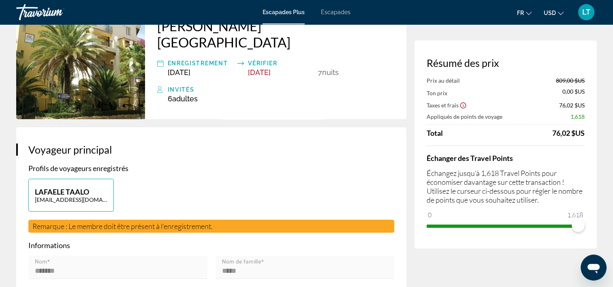
scroll to position [81, 0]
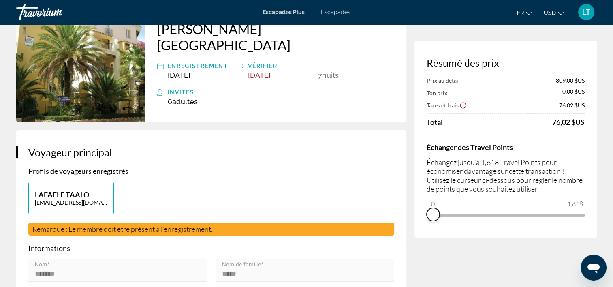
drag, startPoint x: 575, startPoint y: 226, endPoint x: 422, endPoint y: 227, distance: 153.6
click at [422, 227] on div "Résumé des prix Prix au détail 809,00 $US Ton prix 0,00 $US Taxes et frais 76,0…" at bounding box center [505, 139] width 182 height 197
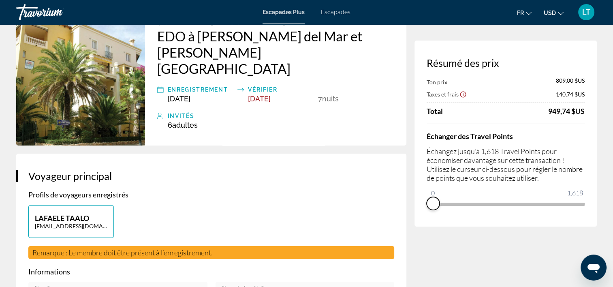
scroll to position [41, 0]
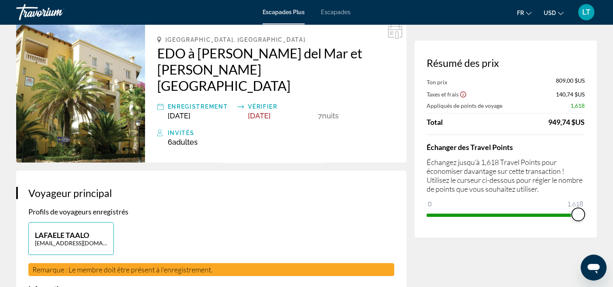
drag, startPoint x: 434, startPoint y: 203, endPoint x: 589, endPoint y: 212, distance: 155.9
click at [589, 212] on div "Résumé des prix Ton prix 809,00 $US Taxes et frais 140,74 $US Appliqués de poin…" at bounding box center [505, 139] width 182 height 197
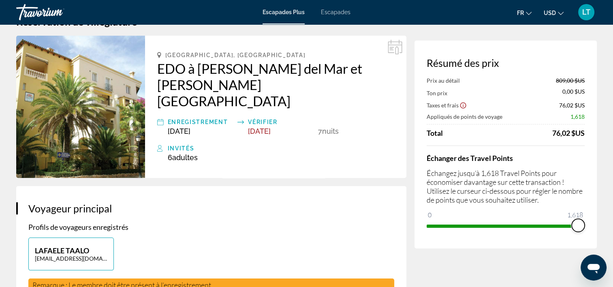
scroll to position [0, 0]
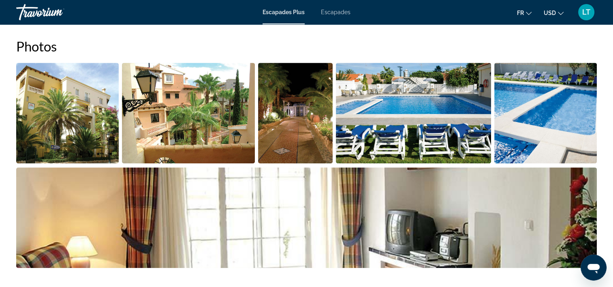
scroll to position [365, 0]
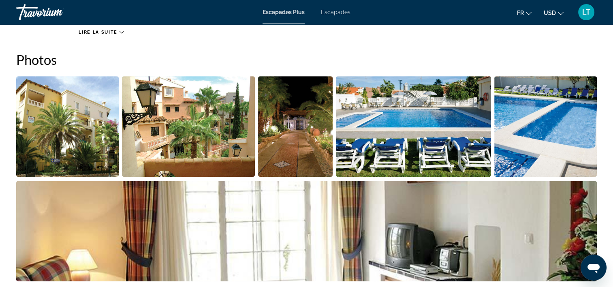
click at [379, 126] on img "Ouvrir le curseur d’image en plein écran" at bounding box center [413, 126] width 155 height 100
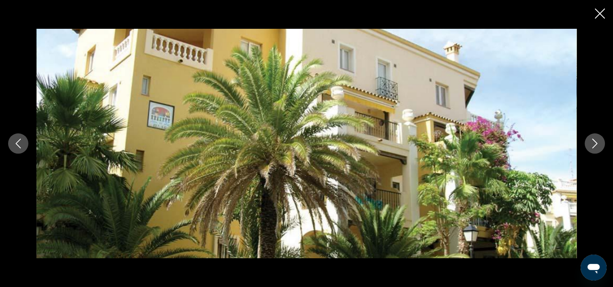
click at [600, 144] on button "Image suivante" at bounding box center [595, 143] width 20 height 20
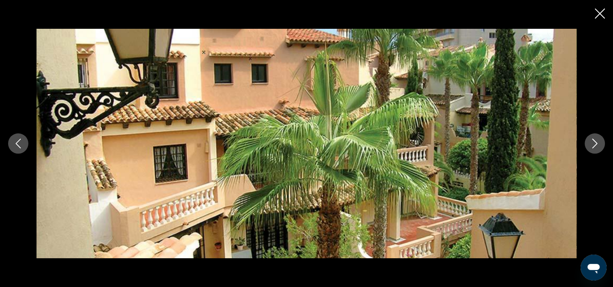
click at [596, 144] on icon "Image suivante" at bounding box center [594, 144] width 5 height 10
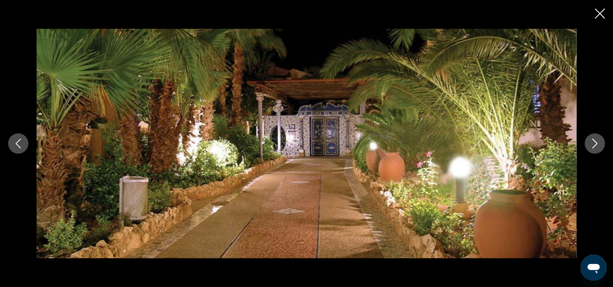
click at [596, 144] on icon "Image suivante" at bounding box center [594, 144] width 5 height 10
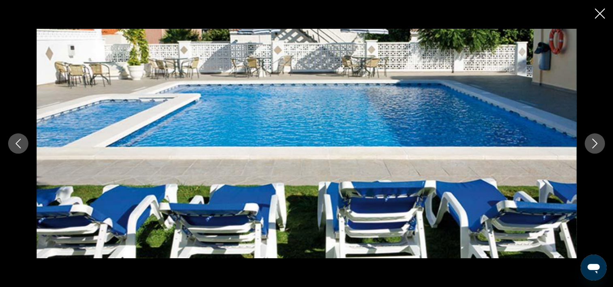
click at [596, 144] on icon "Image suivante" at bounding box center [594, 144] width 5 height 10
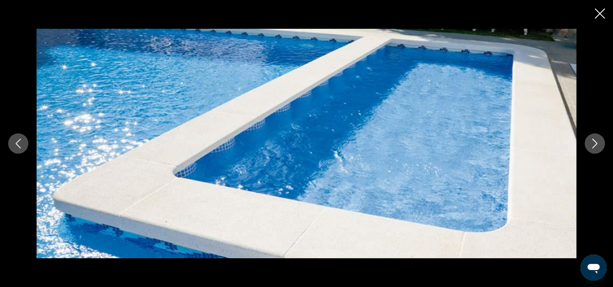
click at [596, 144] on icon "Image suivante" at bounding box center [594, 144] width 5 height 10
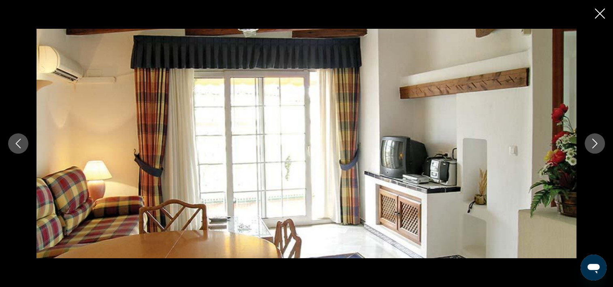
click at [596, 144] on icon "Image suivante" at bounding box center [594, 144] width 5 height 10
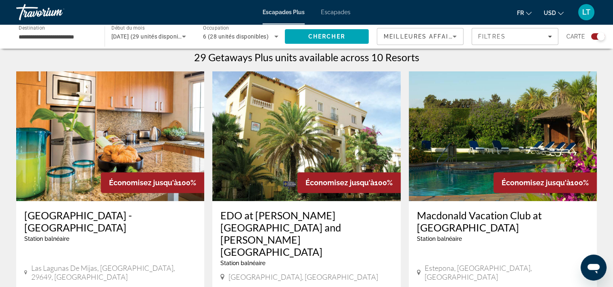
scroll to position [243, 0]
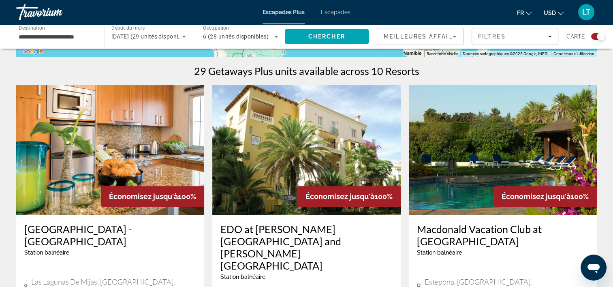
click at [373, 158] on img "Contenu principal" at bounding box center [306, 150] width 188 height 130
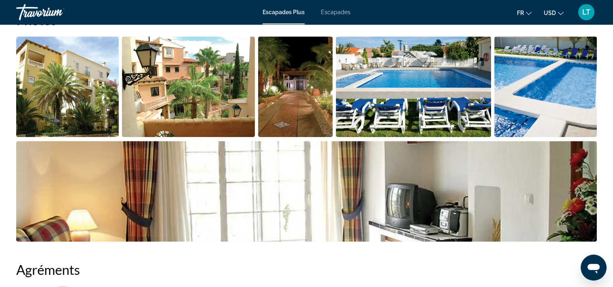
scroll to position [243, 0]
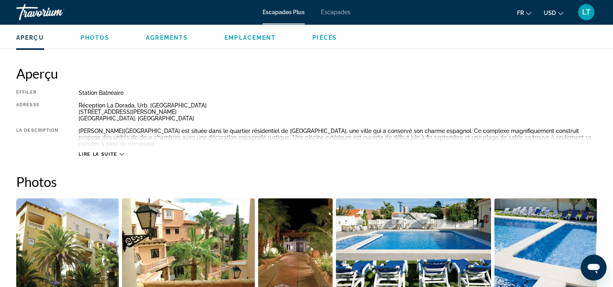
click at [122, 153] on icon "Contenu principal" at bounding box center [122, 154] width 4 height 2
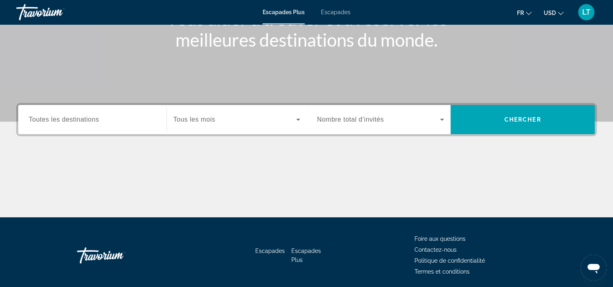
click at [133, 126] on div "Widget de recherche" at bounding box center [92, 119] width 127 height 23
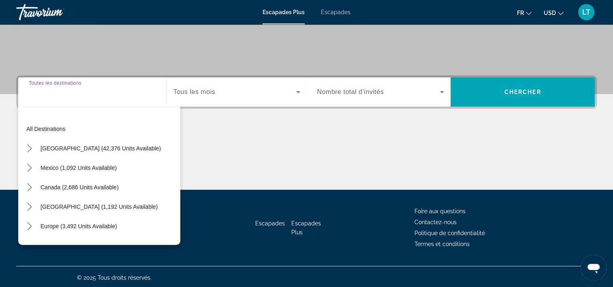
scroll to position [151, 0]
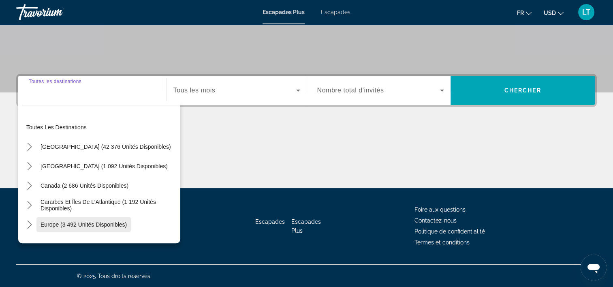
click at [109, 221] on span "Europe (3 492 unités disponibles)" at bounding box center [84, 224] width 86 height 6
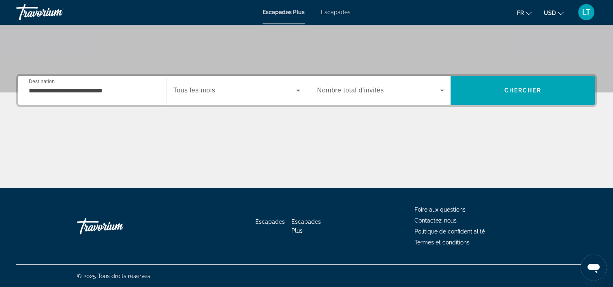
click at [134, 95] on div "**********" at bounding box center [92, 90] width 127 height 23
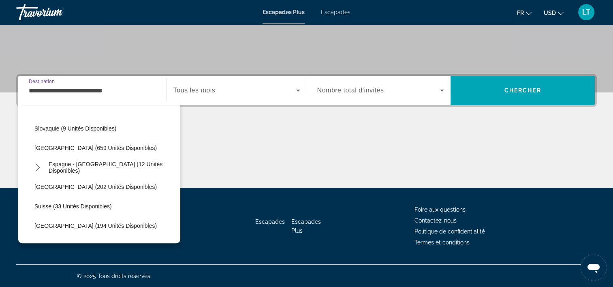
scroll to position [337, 0]
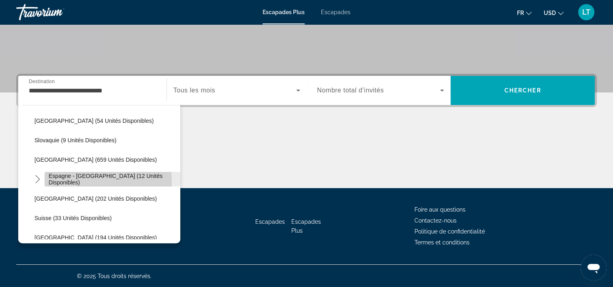
click at [82, 181] on span "Espagne - [GEOGRAPHIC_DATA] (12 unités disponibles)" at bounding box center [113, 179] width 128 height 13
type input "**********"
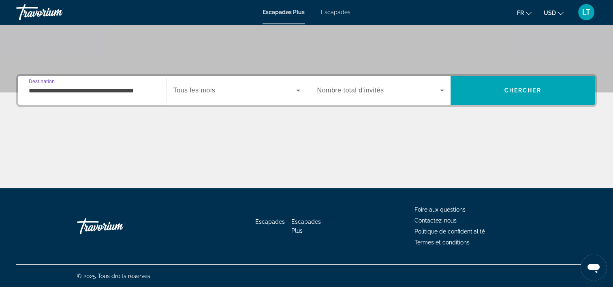
click at [216, 88] on span "Widget de recherche" at bounding box center [234, 90] width 123 height 10
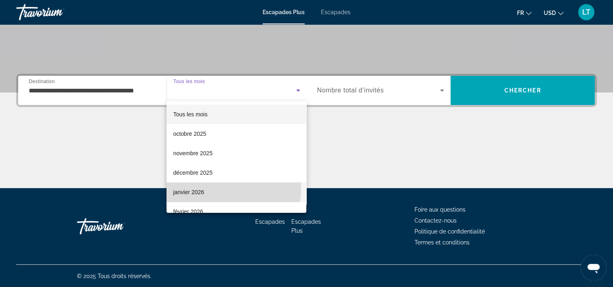
click at [193, 188] on span "janvier 2026" at bounding box center [188, 192] width 31 height 10
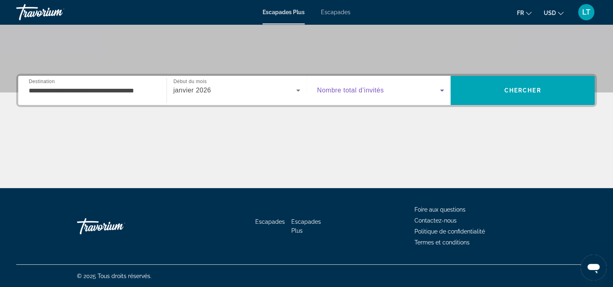
click at [441, 90] on icon "Widget de recherche" at bounding box center [442, 91] width 4 height 2
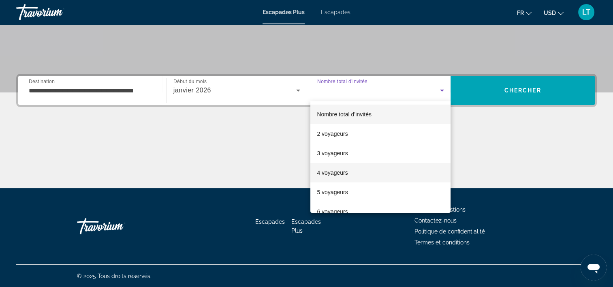
click at [368, 172] on mat-option "4 voyageurs" at bounding box center [380, 172] width 140 height 19
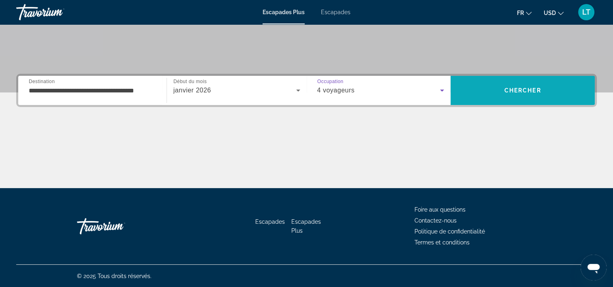
click at [498, 92] on span "Rechercher" at bounding box center [523, 90] width 144 height 19
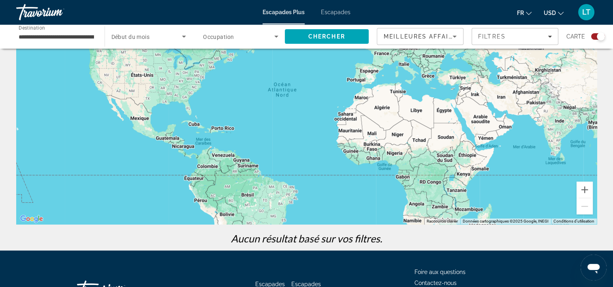
scroll to position [138, 0]
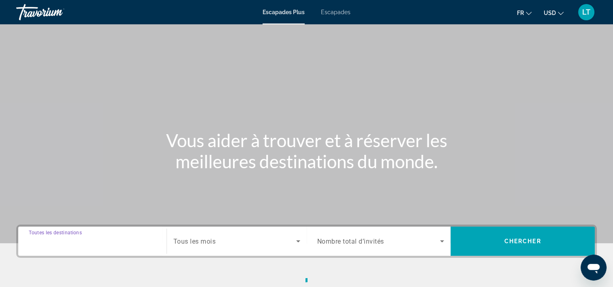
click at [108, 241] on input "Destination Toutes les destinations" at bounding box center [92, 242] width 127 height 10
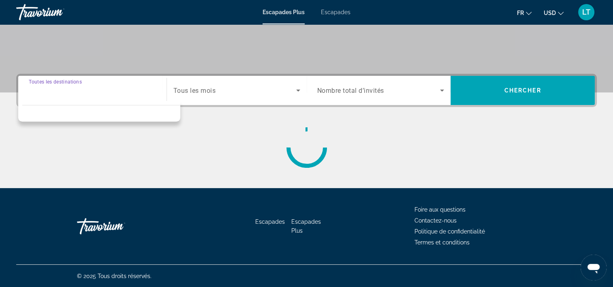
scroll to position [151, 0]
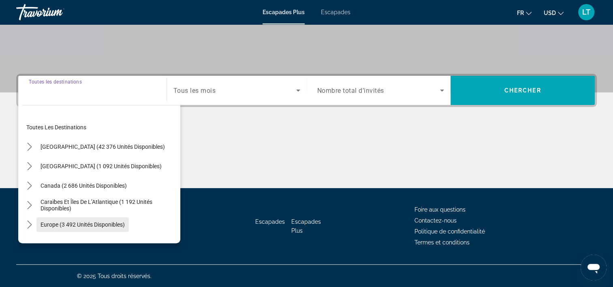
click at [103, 221] on span "Europe (3 492 unités disponibles)" at bounding box center [83, 224] width 84 height 6
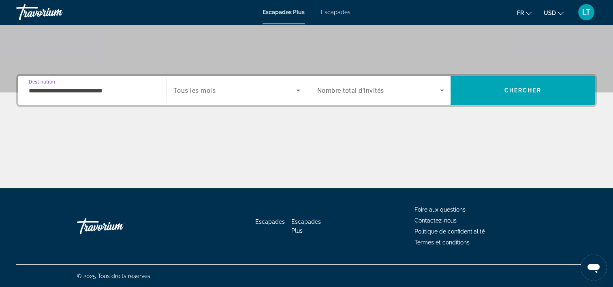
click at [145, 89] on input "**********" at bounding box center [92, 91] width 127 height 10
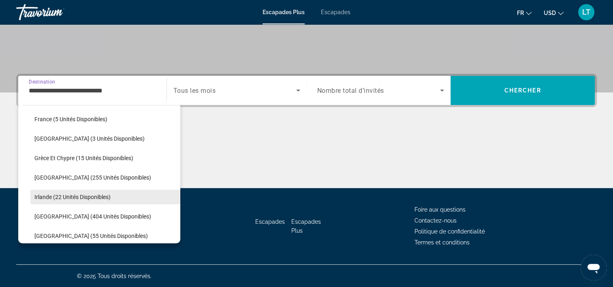
scroll to position [243, 0]
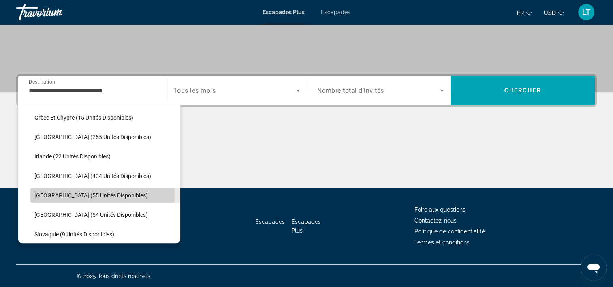
click at [77, 194] on span "[GEOGRAPHIC_DATA] (55 unités disponibles)" at bounding box center [90, 195] width 113 height 6
type input "**********"
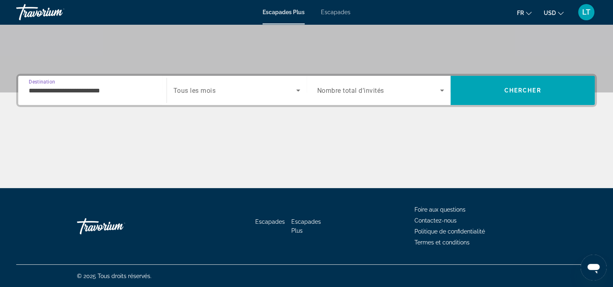
click at [298, 88] on icon "Widget de recherche" at bounding box center [298, 90] width 10 height 10
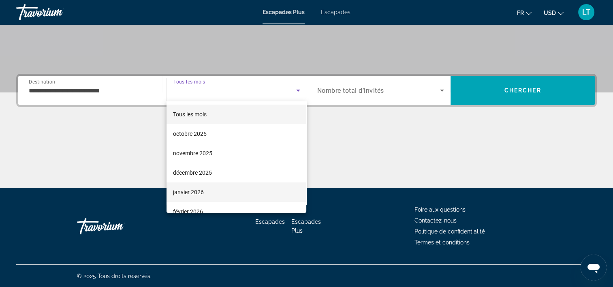
click at [219, 189] on mat-option "janvier 2026" at bounding box center [237, 191] width 140 height 19
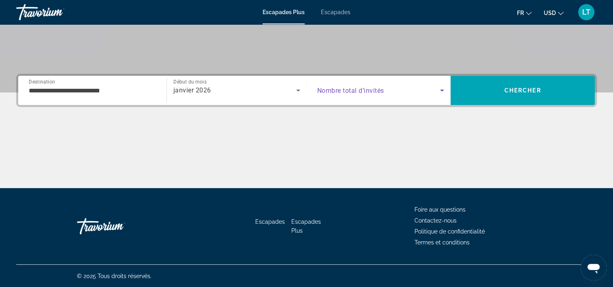
click at [442, 88] on icon "Widget de recherche" at bounding box center [442, 90] width 10 height 10
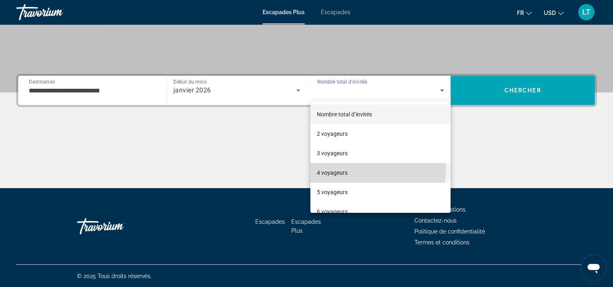
click at [378, 169] on mat-option "4 voyageurs" at bounding box center [380, 172] width 140 height 19
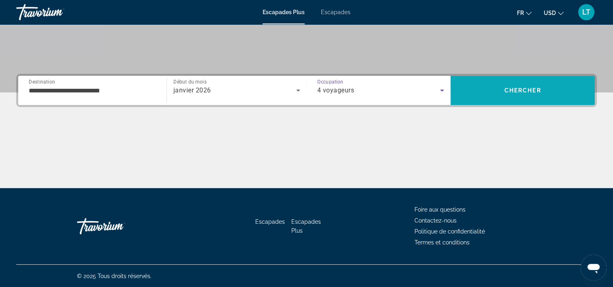
click at [470, 90] on span "Rechercher" at bounding box center [523, 90] width 144 height 19
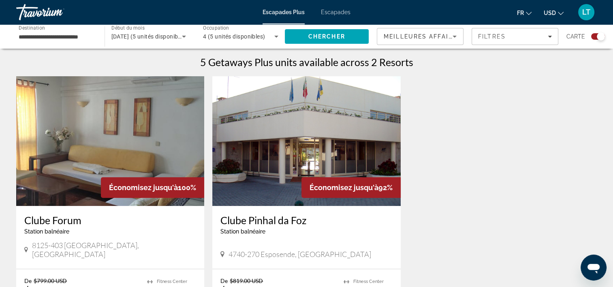
scroll to position [205, 0]
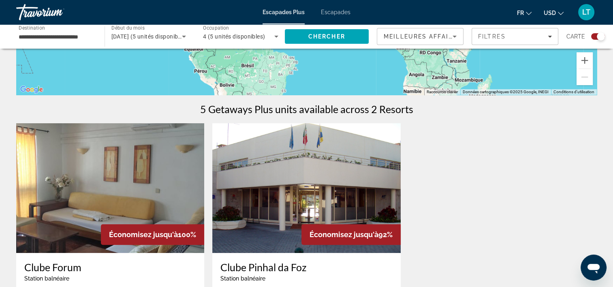
click at [136, 185] on img "Contenu principal" at bounding box center [110, 188] width 188 height 130
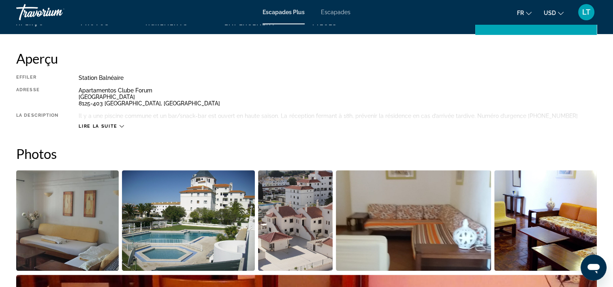
scroll to position [243, 0]
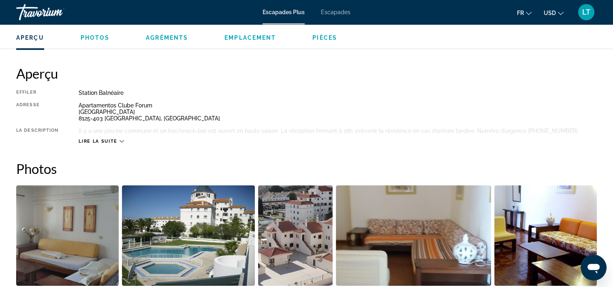
click at [82, 214] on img "Ouvrir le curseur d’image en plein écran" at bounding box center [67, 235] width 102 height 100
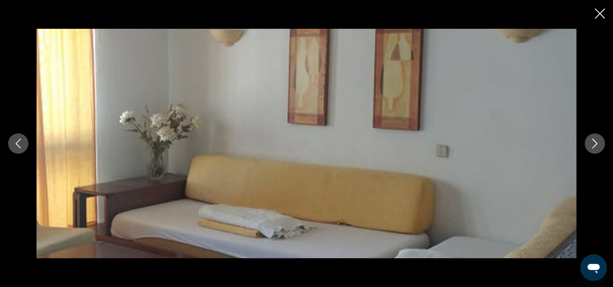
click at [596, 143] on icon "Image suivante" at bounding box center [595, 144] width 10 height 10
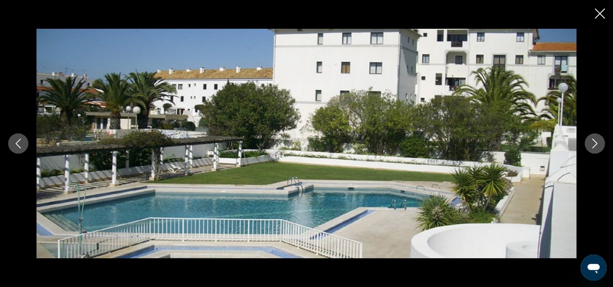
click at [596, 143] on icon "Image suivante" at bounding box center [595, 144] width 10 height 10
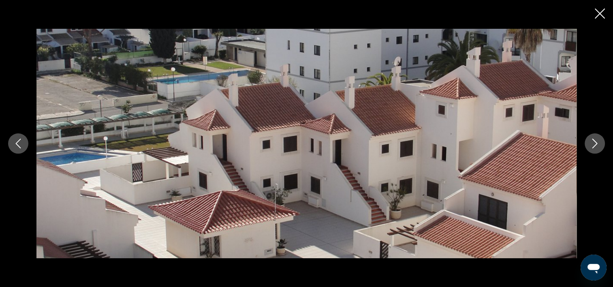
click at [596, 143] on icon "Image suivante" at bounding box center [595, 144] width 10 height 10
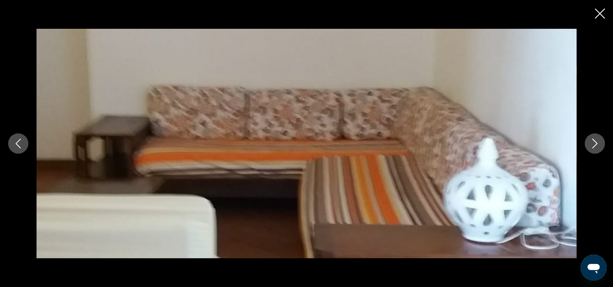
click at [596, 143] on icon "Image suivante" at bounding box center [595, 144] width 10 height 10
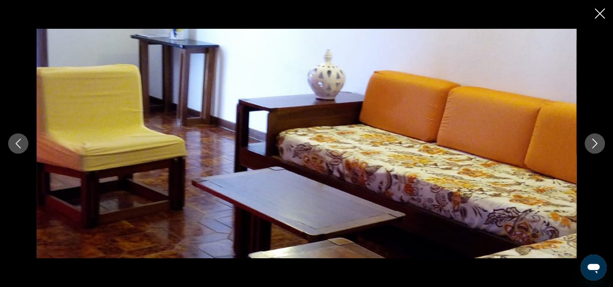
click at [596, 143] on icon "Image suivante" at bounding box center [595, 144] width 10 height 10
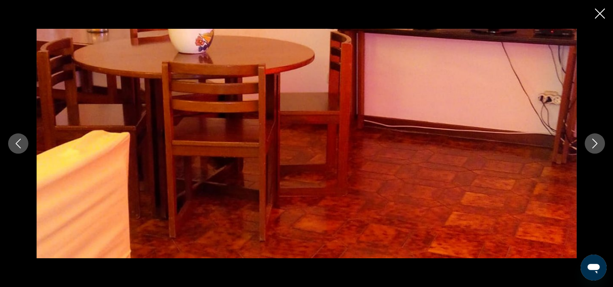
click at [596, 143] on icon "Image suivante" at bounding box center [595, 144] width 10 height 10
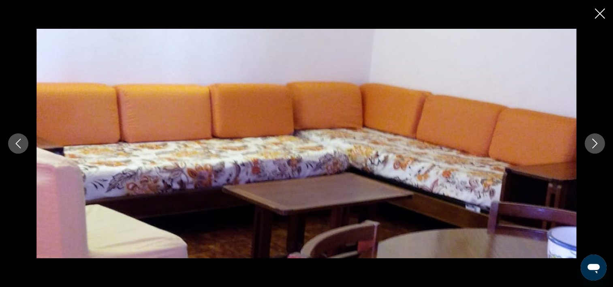
click at [599, 12] on icon "Fermer le diaporama" at bounding box center [600, 14] width 10 height 10
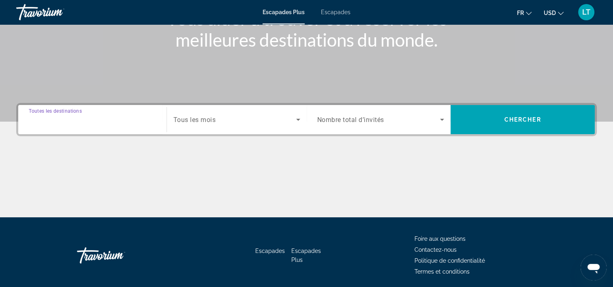
click at [134, 121] on input "Destination Toutes les destinations" at bounding box center [92, 120] width 127 height 10
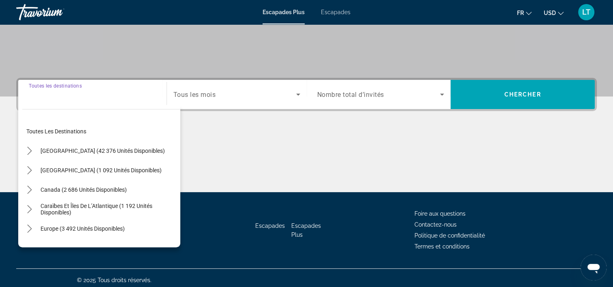
scroll to position [151, 0]
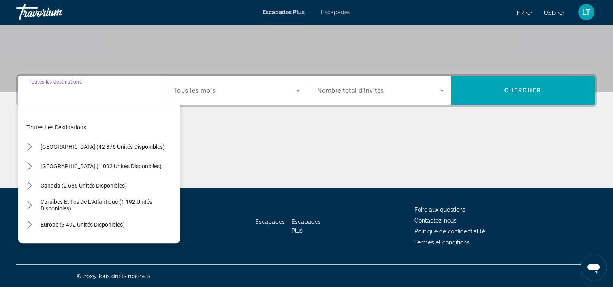
click at [105, 221] on span "Europe (3 492 unités disponibles)" at bounding box center [83, 224] width 84 height 6
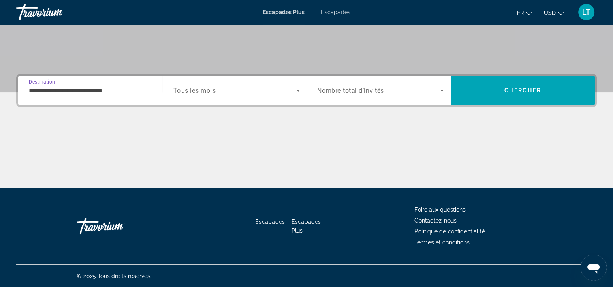
click at [145, 92] on input "**********" at bounding box center [92, 91] width 127 height 10
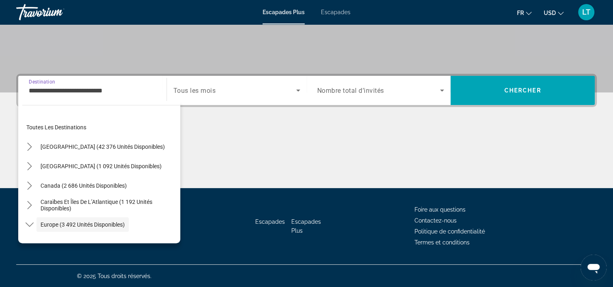
scroll to position [48, 0]
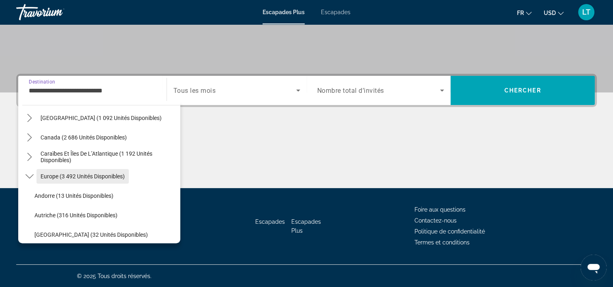
click at [98, 177] on span "Europe (3 492 unités disponibles)" at bounding box center [83, 176] width 84 height 6
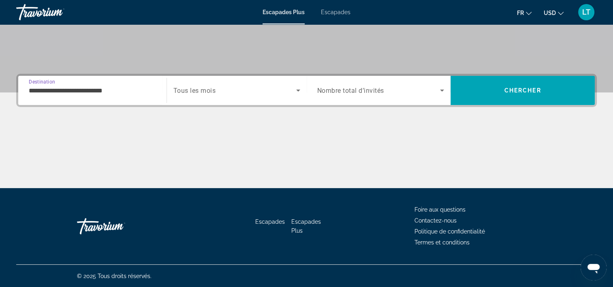
click at [133, 89] on input "**********" at bounding box center [92, 91] width 127 height 10
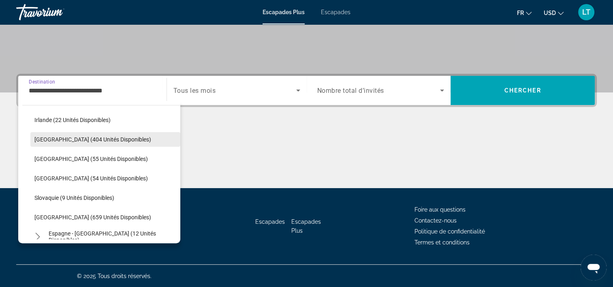
scroll to position [291, 0]
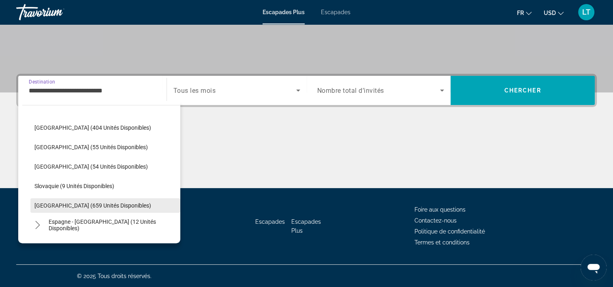
click at [83, 203] on span "[GEOGRAPHIC_DATA] (659 unités disponibles)" at bounding box center [92, 205] width 117 height 6
type input "**********"
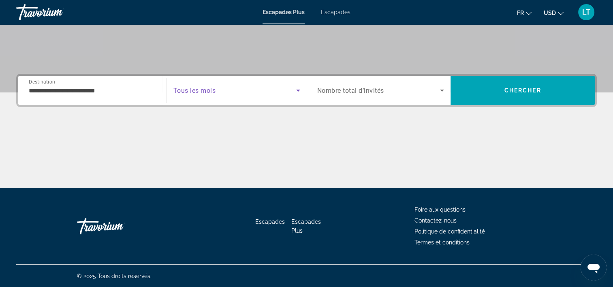
click at [298, 90] on icon "Widget de recherche" at bounding box center [298, 91] width 4 height 2
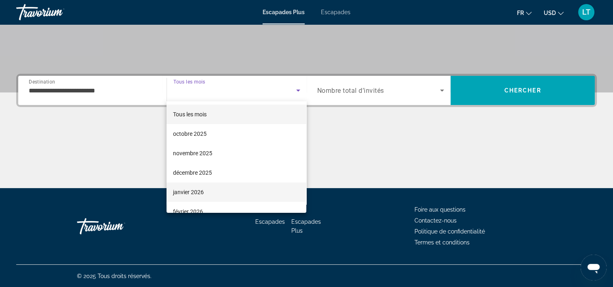
click at [260, 186] on mat-option "janvier 2026" at bounding box center [237, 191] width 140 height 19
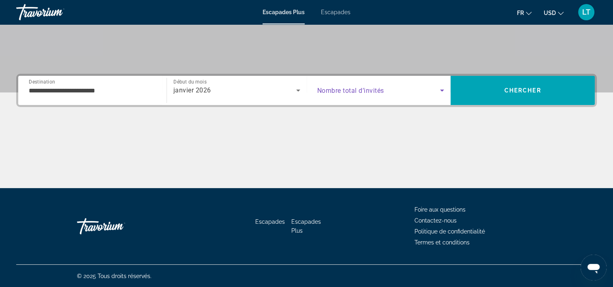
click at [441, 90] on icon "Widget de recherche" at bounding box center [442, 91] width 4 height 2
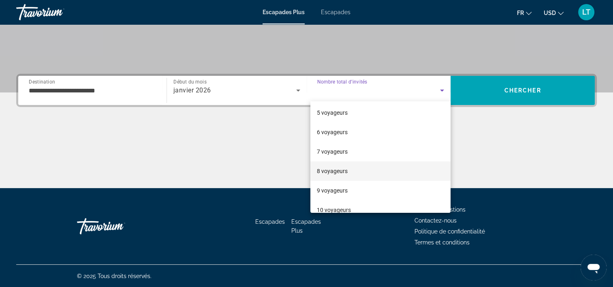
scroll to position [81, 0]
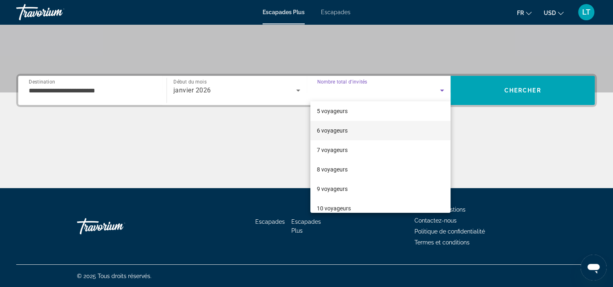
click at [369, 131] on mat-option "6 voyageurs" at bounding box center [380, 130] width 140 height 19
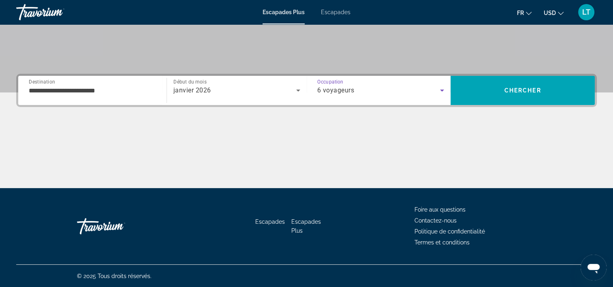
click at [443, 90] on icon "Widget de recherche" at bounding box center [442, 91] width 4 height 2
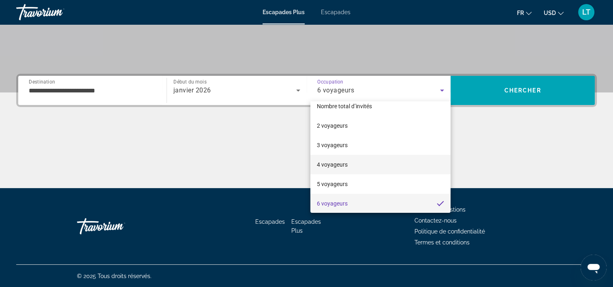
scroll to position [49, 0]
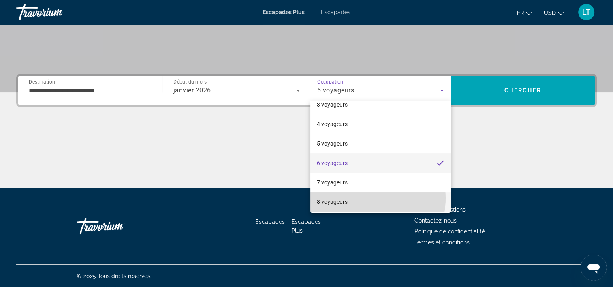
click at [362, 198] on mat-option "8 voyageurs" at bounding box center [380, 201] width 140 height 19
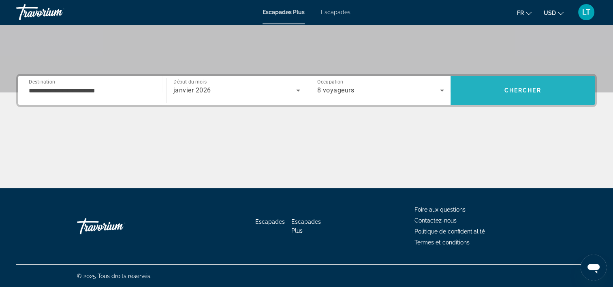
click at [487, 94] on span "Rechercher" at bounding box center [523, 90] width 144 height 19
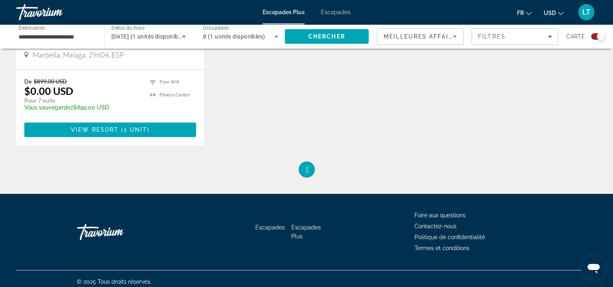
scroll to position [446, 0]
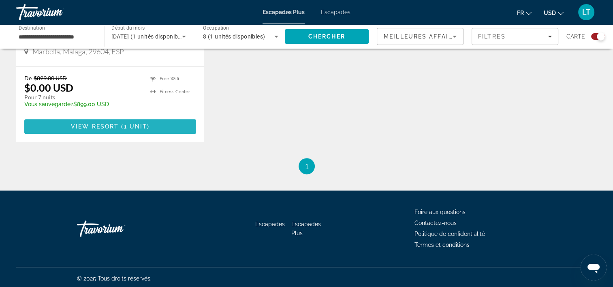
click at [111, 127] on span "View Resort" at bounding box center [95, 126] width 48 height 6
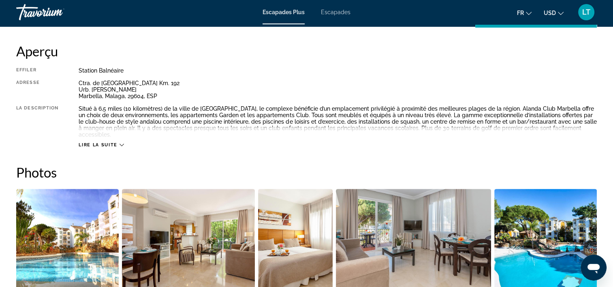
scroll to position [284, 0]
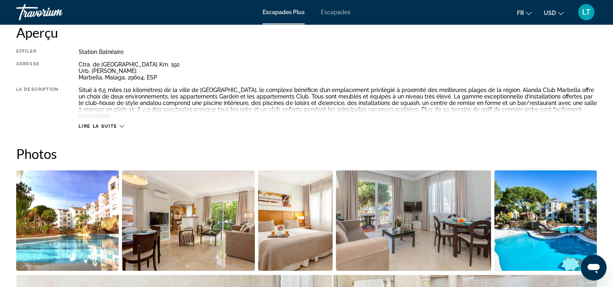
click at [121, 124] on icon "Contenu principal" at bounding box center [122, 126] width 4 height 4
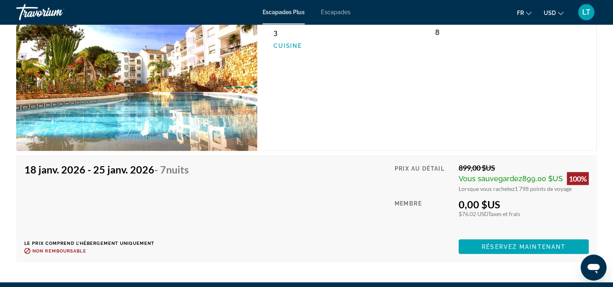
scroll to position [1377, 0]
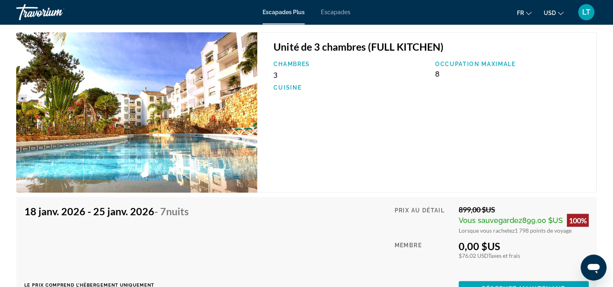
click at [226, 160] on img "Contenu principal" at bounding box center [136, 112] width 241 height 160
click at [219, 137] on img "Contenu principal" at bounding box center [136, 112] width 241 height 160
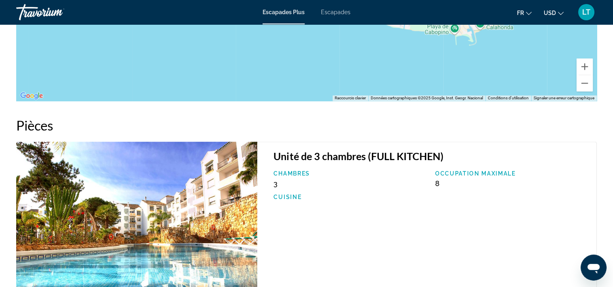
scroll to position [1345, 0]
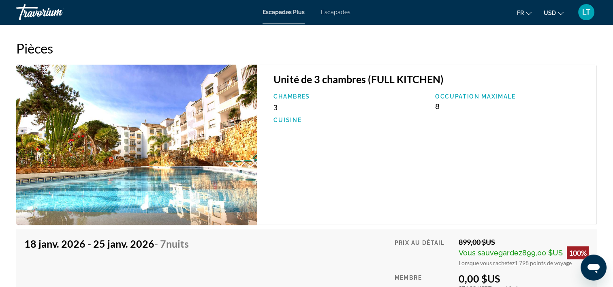
click at [243, 141] on img "Contenu principal" at bounding box center [136, 144] width 241 height 160
click at [208, 125] on img "Contenu principal" at bounding box center [136, 144] width 241 height 160
click at [183, 127] on img "Contenu principal" at bounding box center [136, 144] width 241 height 160
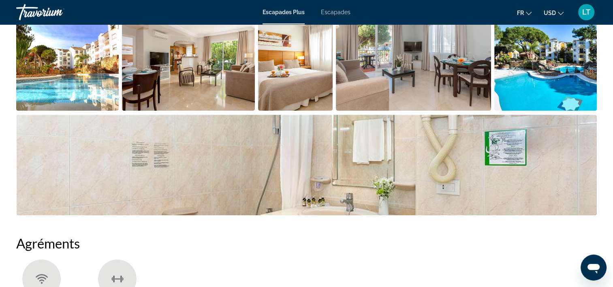
scroll to position [446, 0]
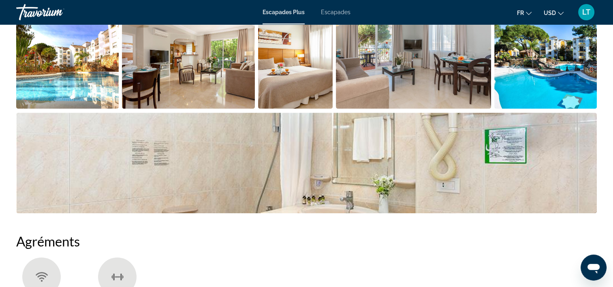
click at [91, 75] on img "Ouvrir le curseur d’image en plein écran" at bounding box center [67, 58] width 102 height 100
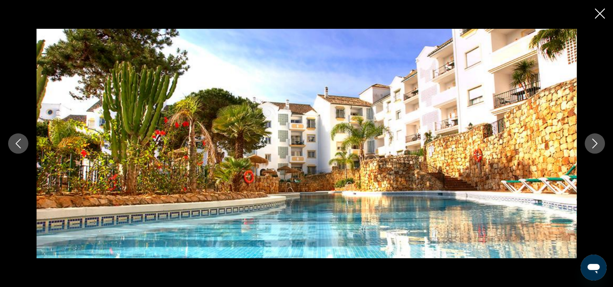
click at [594, 144] on icon "Image suivante" at bounding box center [595, 144] width 10 height 10
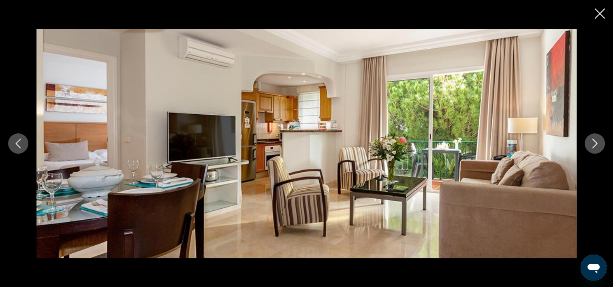
click at [594, 144] on icon "Image suivante" at bounding box center [595, 144] width 10 height 10
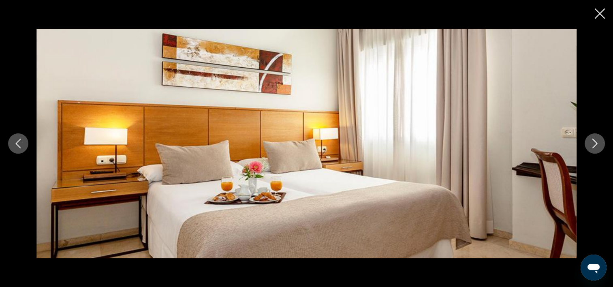
click at [594, 144] on icon "Image suivante" at bounding box center [595, 144] width 10 height 10
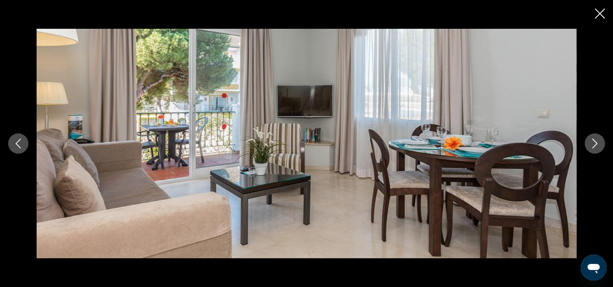
click at [594, 144] on icon "Image suivante" at bounding box center [595, 144] width 10 height 10
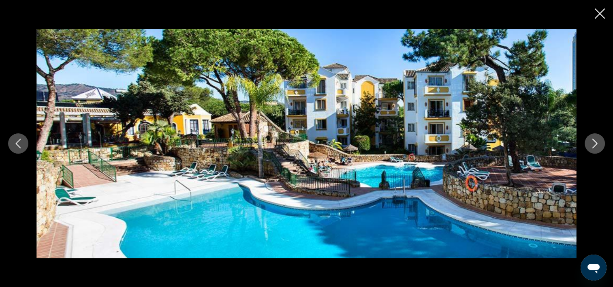
click at [595, 144] on icon "Image suivante" at bounding box center [595, 144] width 10 height 10
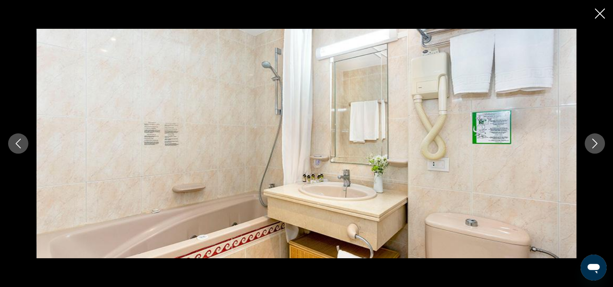
click at [595, 144] on icon "Image suivante" at bounding box center [595, 144] width 10 height 10
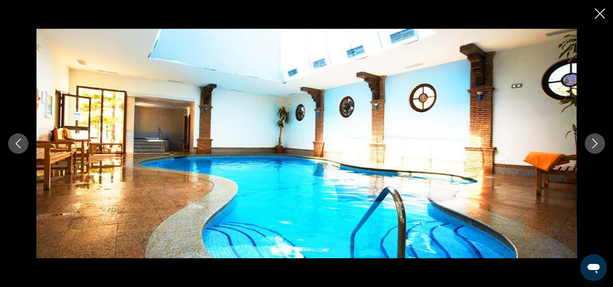
click at [595, 144] on icon "Image suivante" at bounding box center [595, 144] width 10 height 10
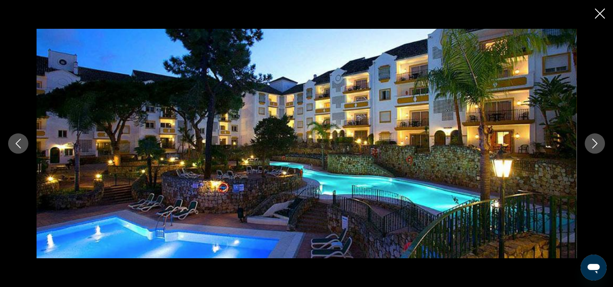
click at [595, 144] on icon "Image suivante" at bounding box center [595, 144] width 10 height 10
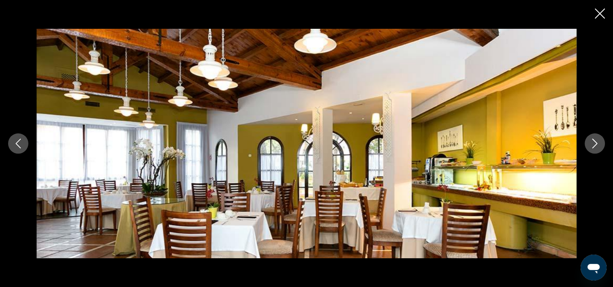
click at [595, 144] on icon "Image suivante" at bounding box center [595, 144] width 10 height 10
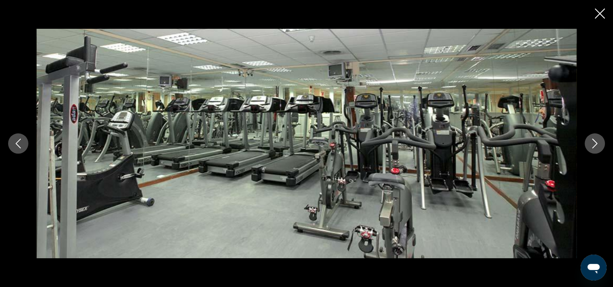
click at [595, 144] on icon "Image suivante" at bounding box center [595, 144] width 10 height 10
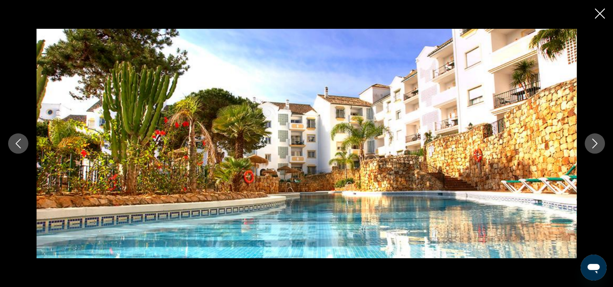
click at [595, 144] on icon "Image suivante" at bounding box center [595, 144] width 10 height 10
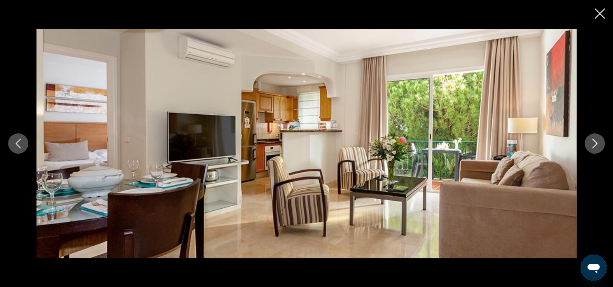
click at [596, 144] on icon "Image suivante" at bounding box center [594, 144] width 5 height 10
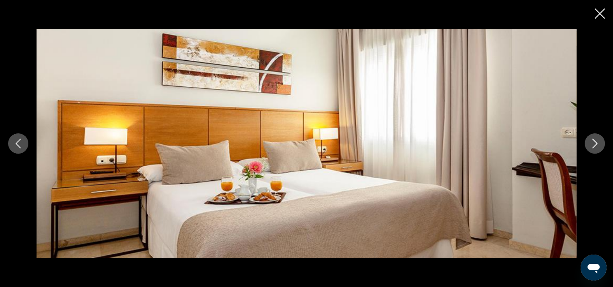
click at [596, 144] on icon "Image suivante" at bounding box center [594, 144] width 5 height 10
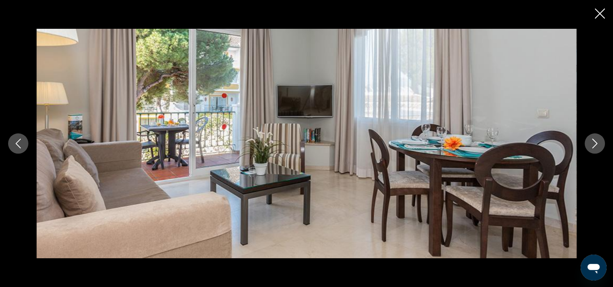
click at [596, 144] on icon "Image suivante" at bounding box center [594, 144] width 5 height 10
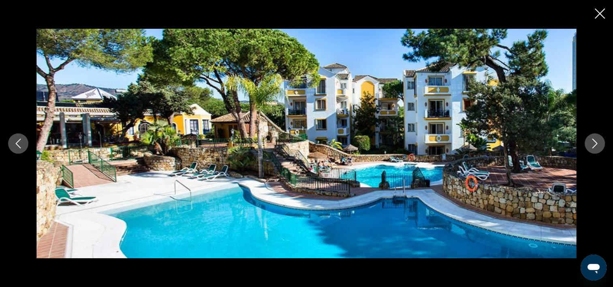
click at [596, 144] on icon "Image suivante" at bounding box center [594, 144] width 5 height 10
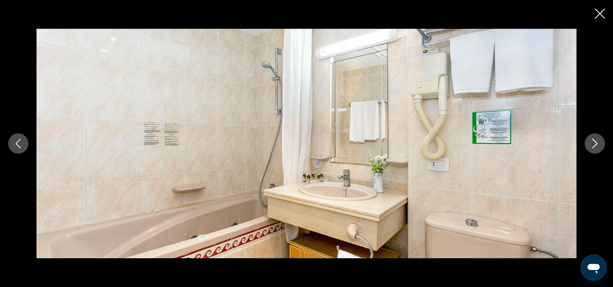
click at [596, 144] on icon "Image suivante" at bounding box center [594, 144] width 5 height 10
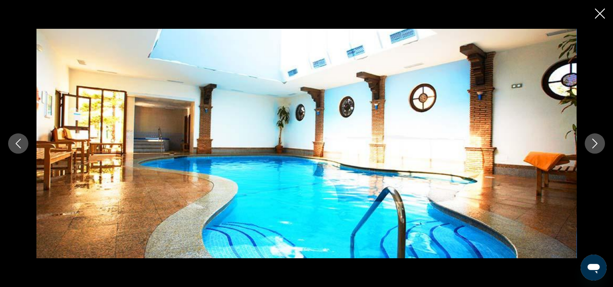
click at [596, 145] on icon "Image suivante" at bounding box center [595, 144] width 10 height 10
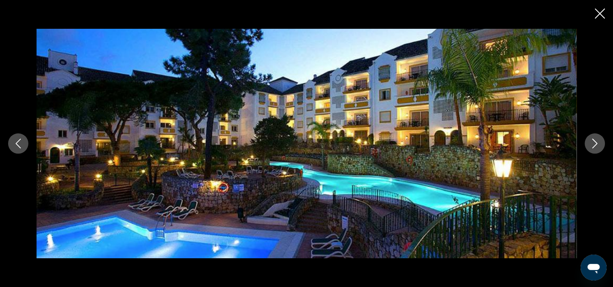
click at [600, 15] on icon "Fermer le diaporama" at bounding box center [600, 14] width 10 height 10
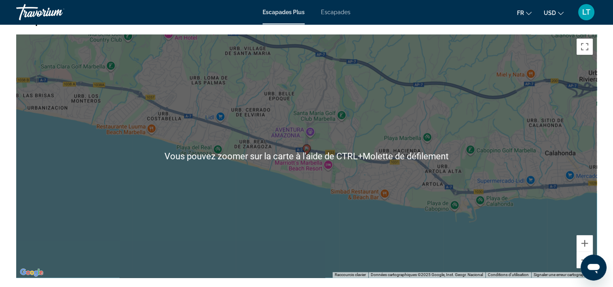
scroll to position [1094, 0]
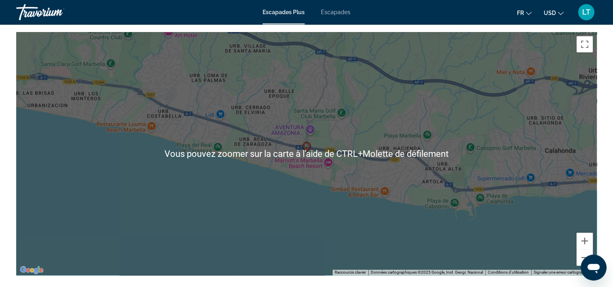
click at [337, 210] on div "Pour activer le glissement avec le clavier, appuyez sur Alt+Entrée. Une fois ce…" at bounding box center [306, 153] width 581 height 243
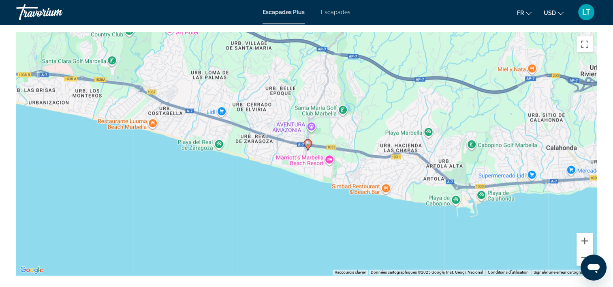
drag, startPoint x: 307, startPoint y: 139, endPoint x: 308, endPoint y: 133, distance: 6.1
click at [308, 141] on image "Contenu principal" at bounding box center [307, 143] width 5 height 5
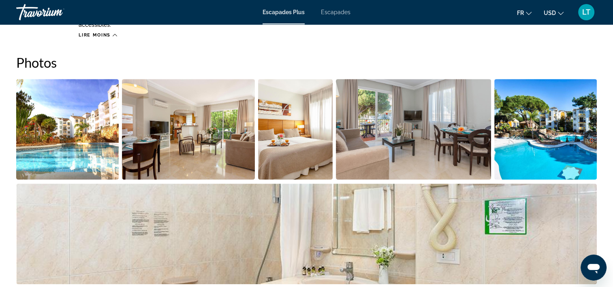
scroll to position [365, 0]
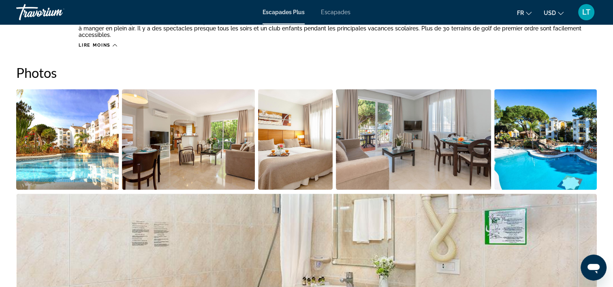
click at [102, 128] on img "Ouvrir le curseur d’image en plein écran" at bounding box center [67, 139] width 102 height 100
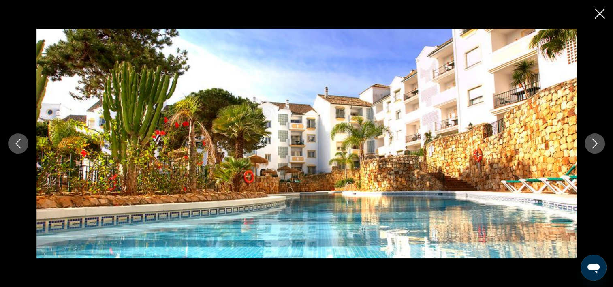
click at [594, 144] on icon "Image suivante" at bounding box center [595, 144] width 10 height 10
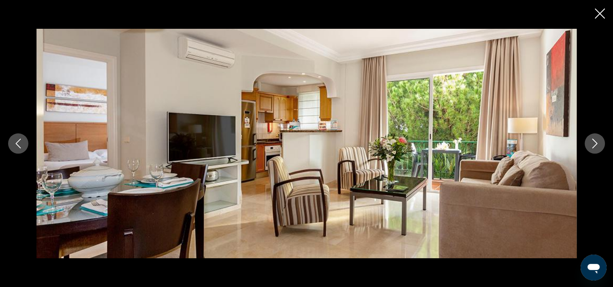
click at [594, 144] on icon "Image suivante" at bounding box center [595, 144] width 10 height 10
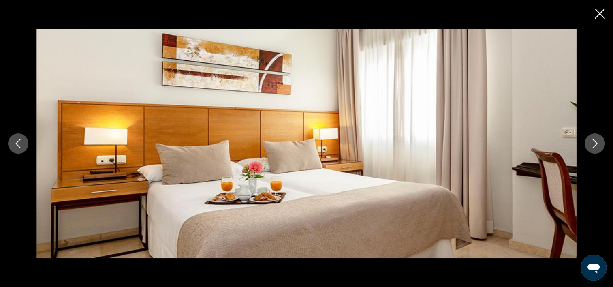
click at [594, 144] on icon "Image suivante" at bounding box center [595, 144] width 10 height 10
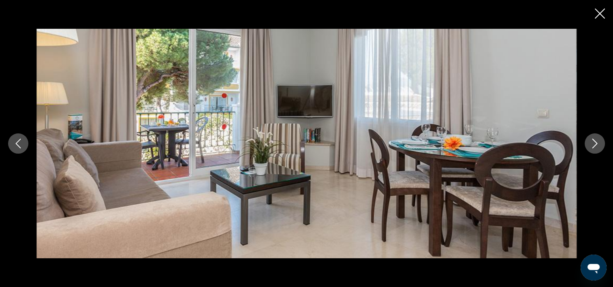
click at [595, 144] on icon "Image suivante" at bounding box center [595, 144] width 10 height 10
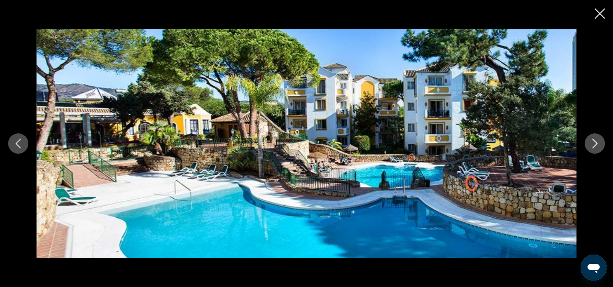
click at [595, 144] on icon "Image suivante" at bounding box center [595, 144] width 10 height 10
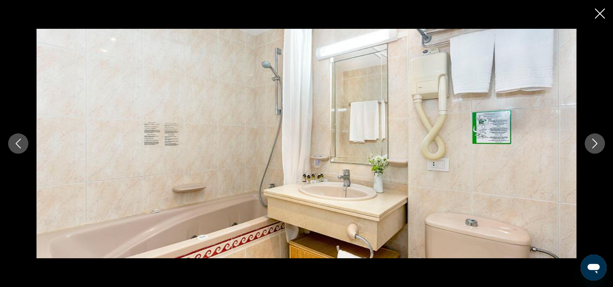
click at [595, 144] on icon "Image suivante" at bounding box center [595, 144] width 10 height 10
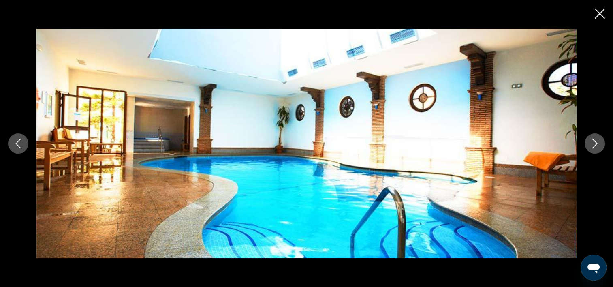
click at [595, 144] on icon "Image suivante" at bounding box center [595, 144] width 10 height 10
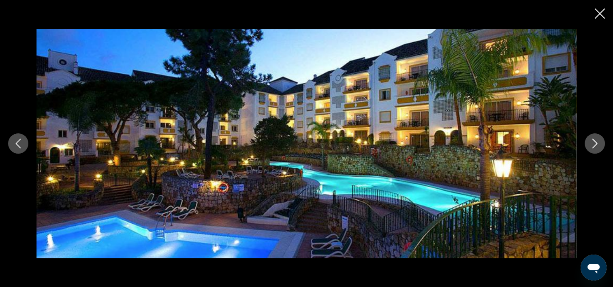
click at [595, 144] on icon "Image suivante" at bounding box center [595, 144] width 10 height 10
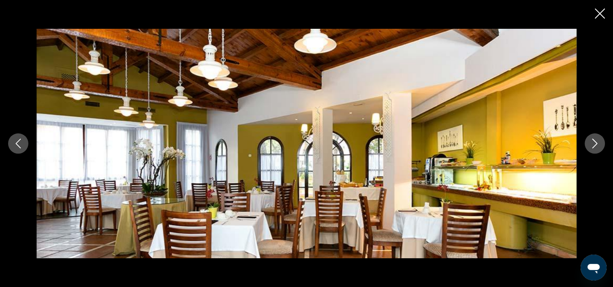
click at [595, 144] on icon "Image suivante" at bounding box center [595, 144] width 10 height 10
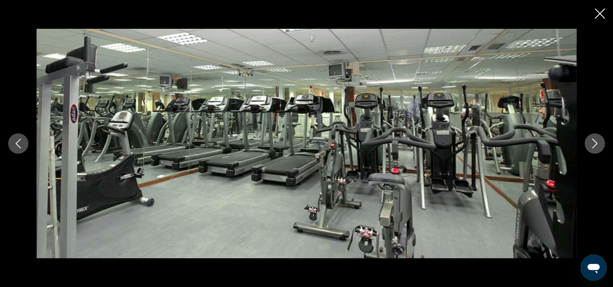
click at [595, 144] on icon "Image suivante" at bounding box center [595, 144] width 10 height 10
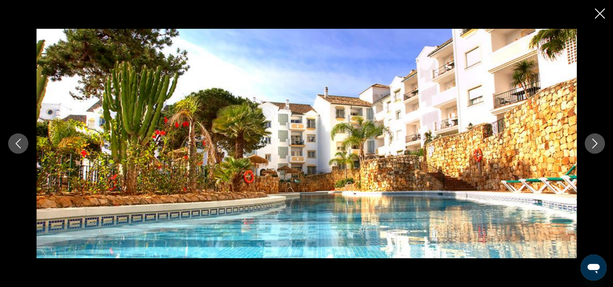
click at [595, 144] on icon "Image suivante" at bounding box center [595, 144] width 10 height 10
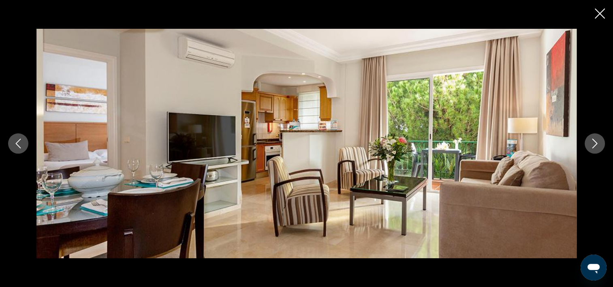
click at [595, 144] on icon "Image suivante" at bounding box center [595, 144] width 10 height 10
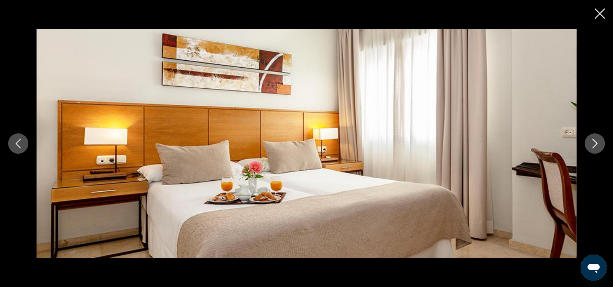
click at [597, 13] on icon "Fermer le diaporama" at bounding box center [600, 14] width 10 height 10
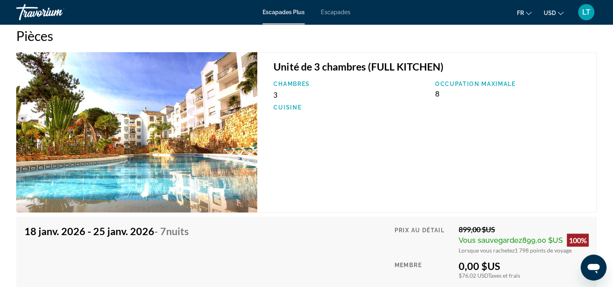
scroll to position [1345, 0]
